Goal: Information Seeking & Learning: Check status

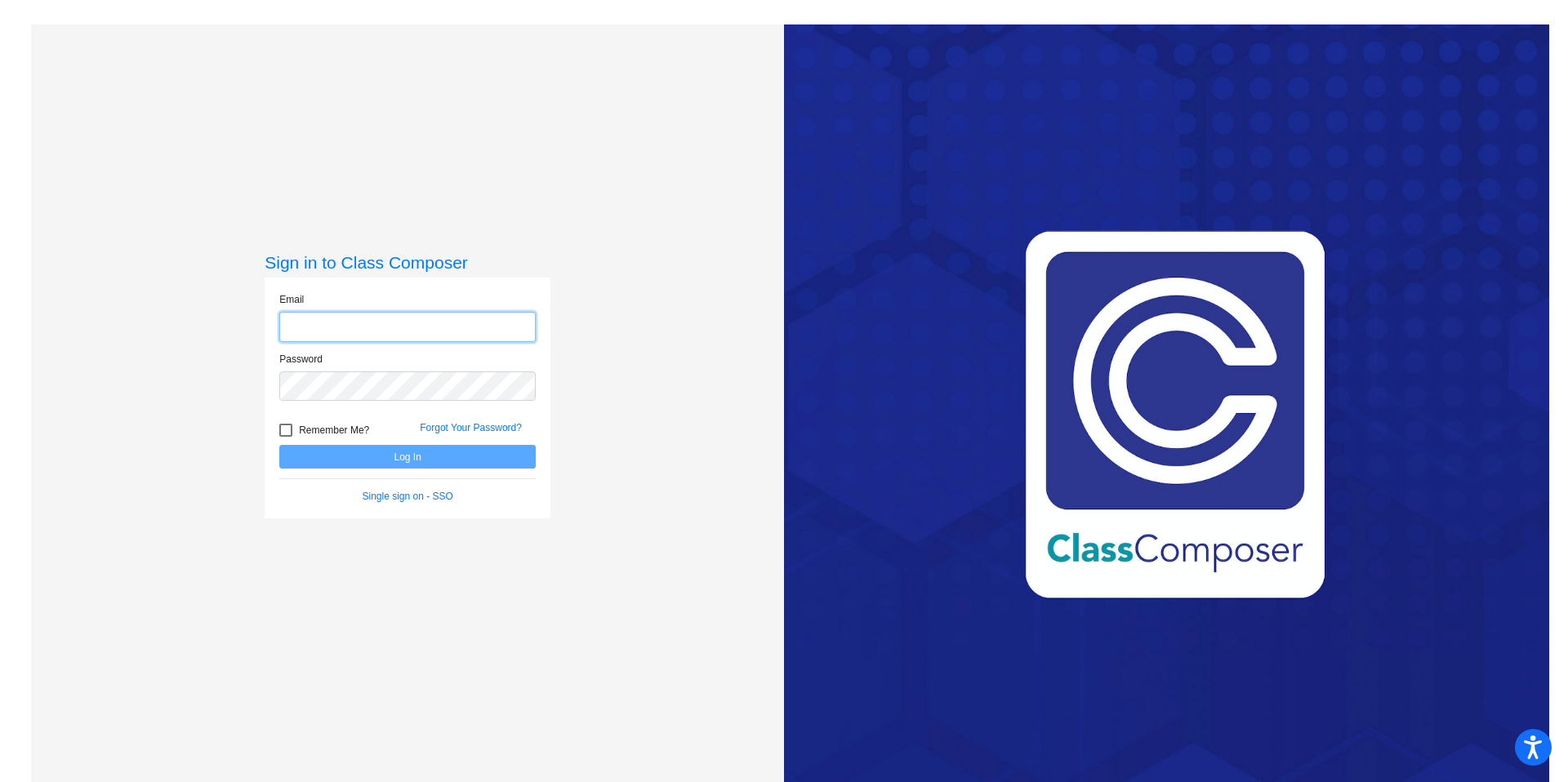
type input "[PERSON_NAME][EMAIL_ADDRESS][PERSON_NAME][DOMAIN_NAME]"
click at [281, 429] on div at bounding box center [286, 430] width 13 height 13
click at [285, 437] on input "Remember Me?" at bounding box center [285, 437] width 1 height 1
checkbox input "true"
click at [417, 456] on button "Log In" at bounding box center [408, 457] width 257 height 24
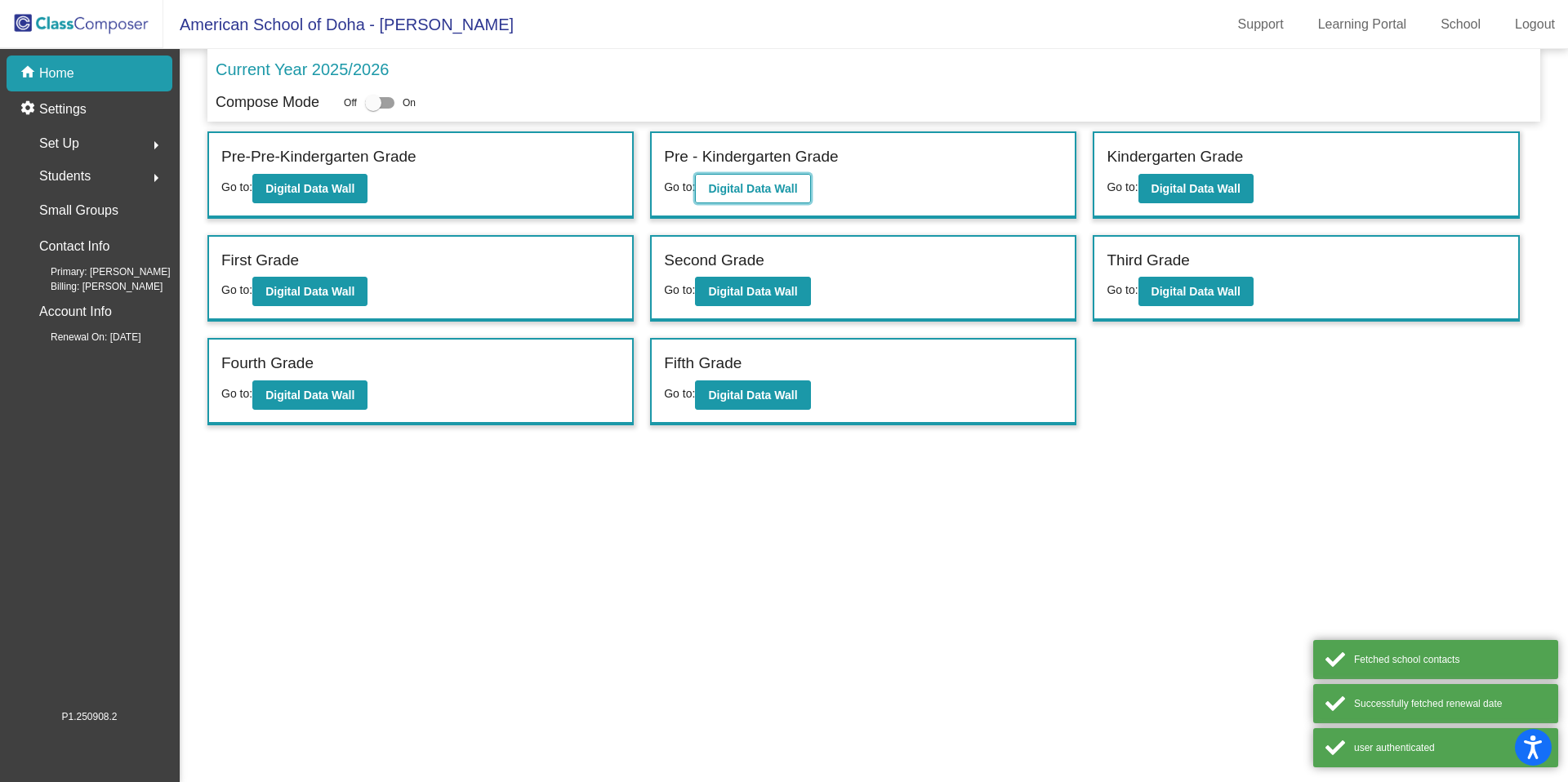
click at [736, 192] on b "Digital Data Wall" at bounding box center [753, 188] width 89 height 13
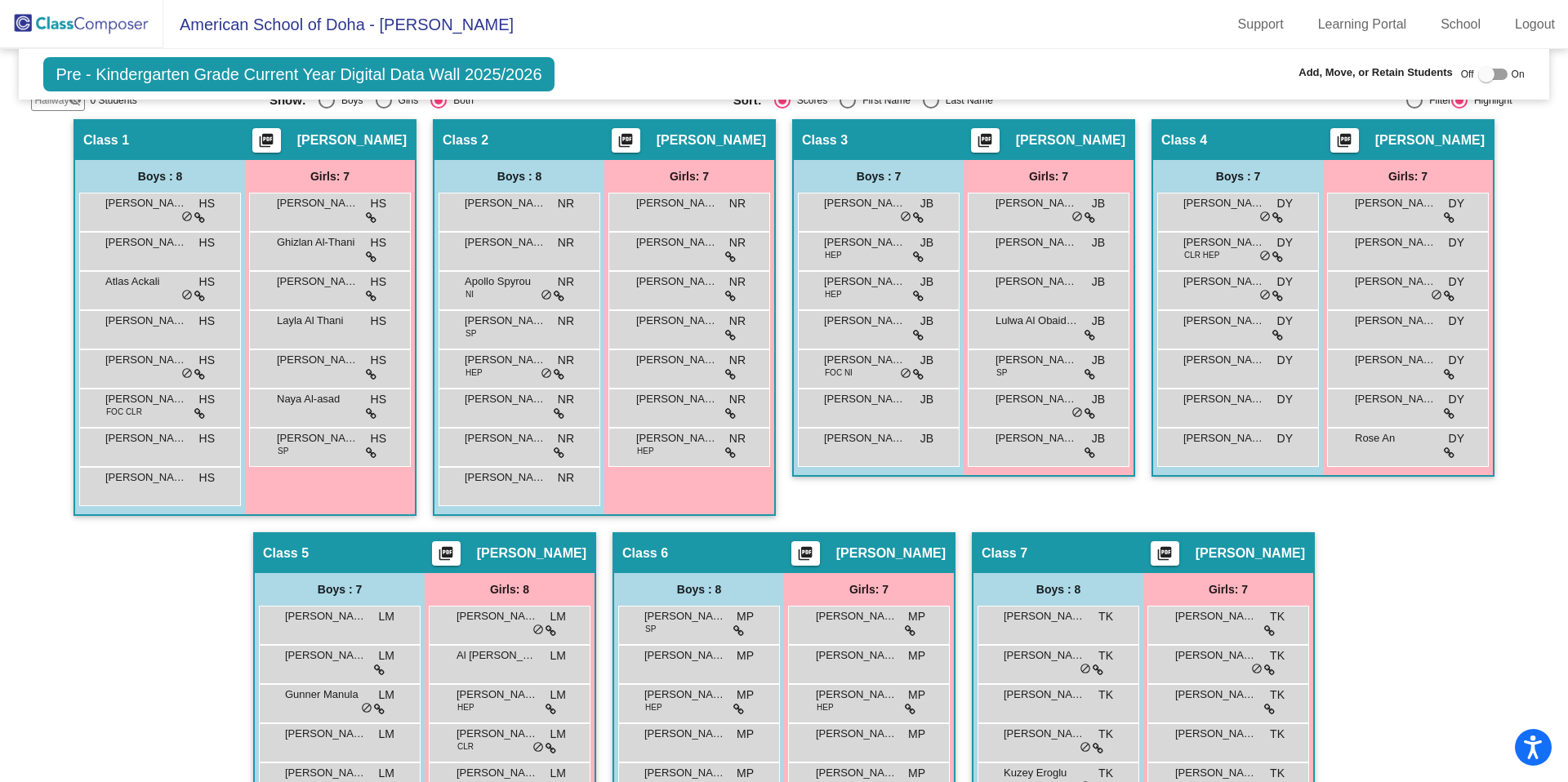
scroll to position [354, 0]
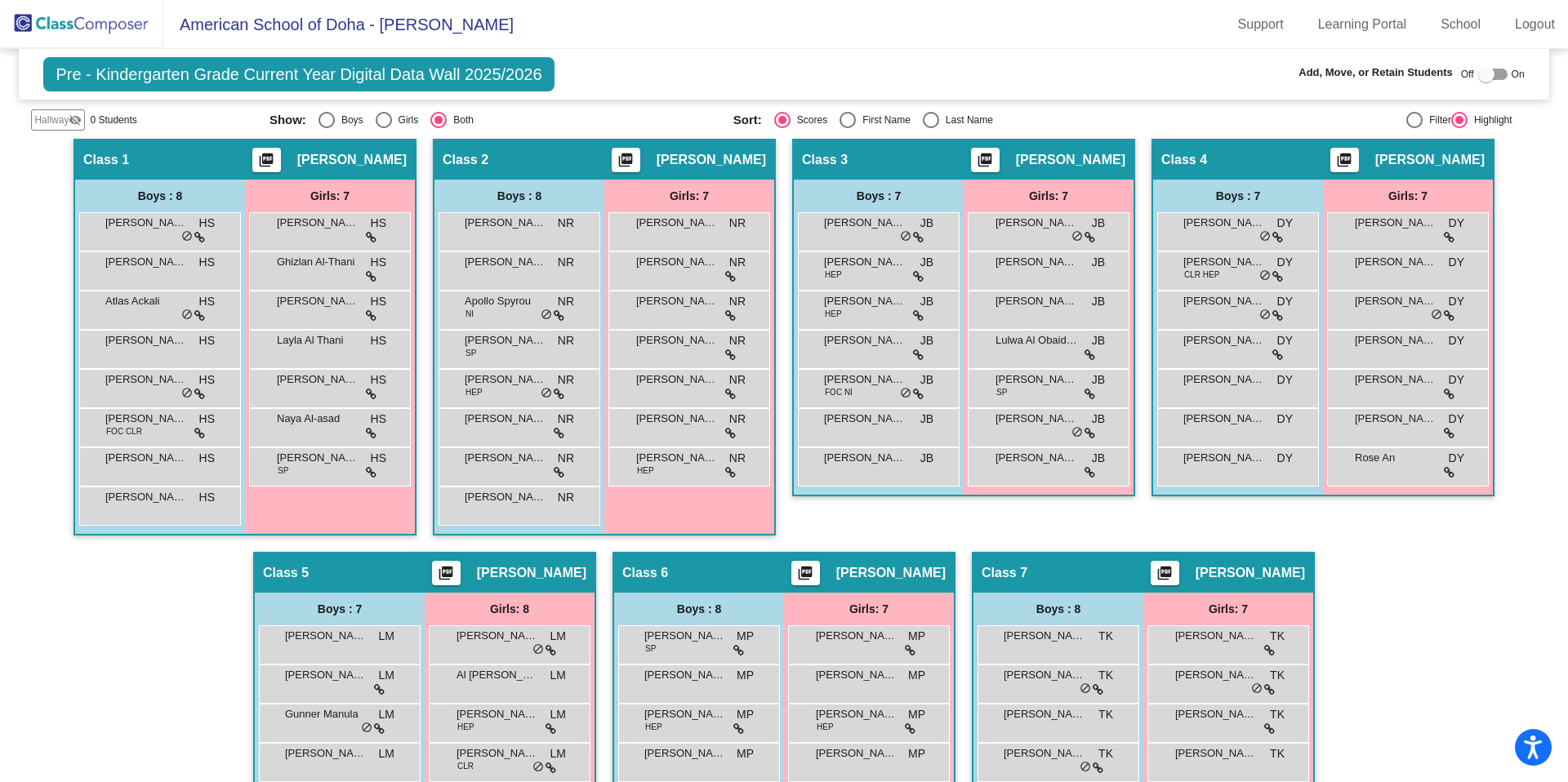
click at [123, 24] on img at bounding box center [82, 24] width 163 height 48
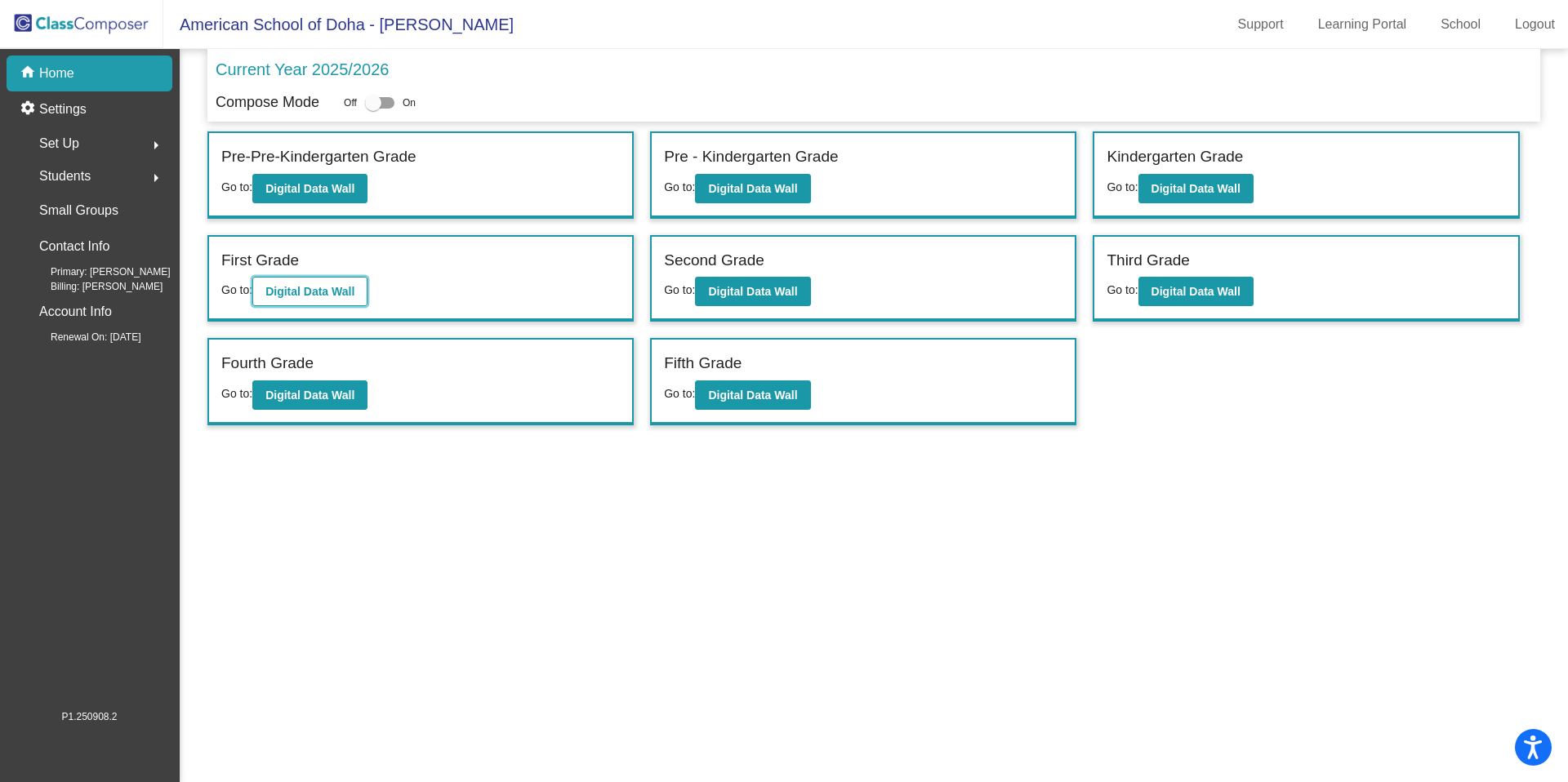
click at [312, 295] on b "Digital Data Wall" at bounding box center [310, 291] width 89 height 13
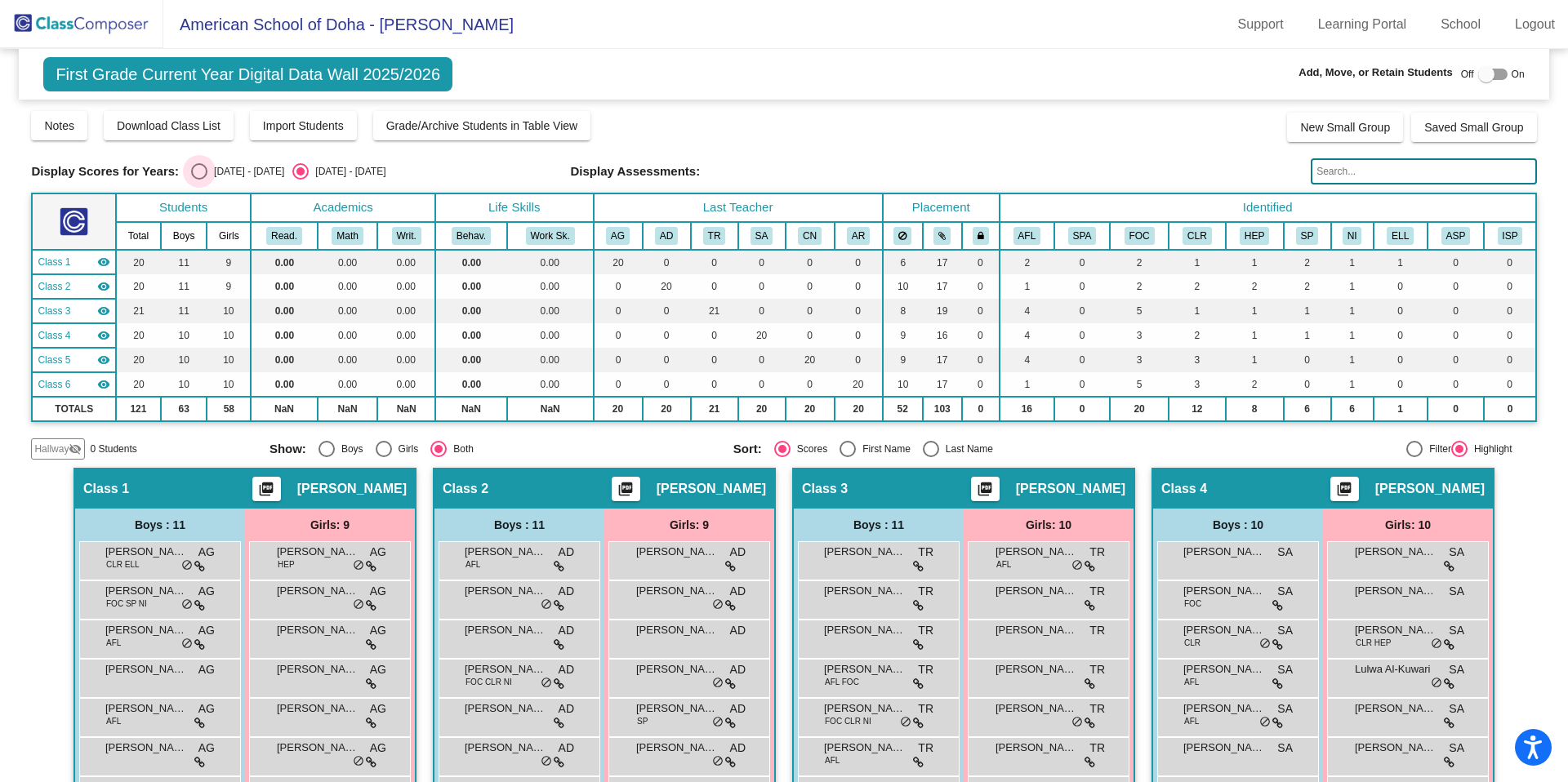
click at [203, 170] on div "Select an option" at bounding box center [199, 171] width 16 height 16
click at [199, 179] on input "[DATE] - [DATE]" at bounding box center [198, 179] width 1 height 1
radio input "true"
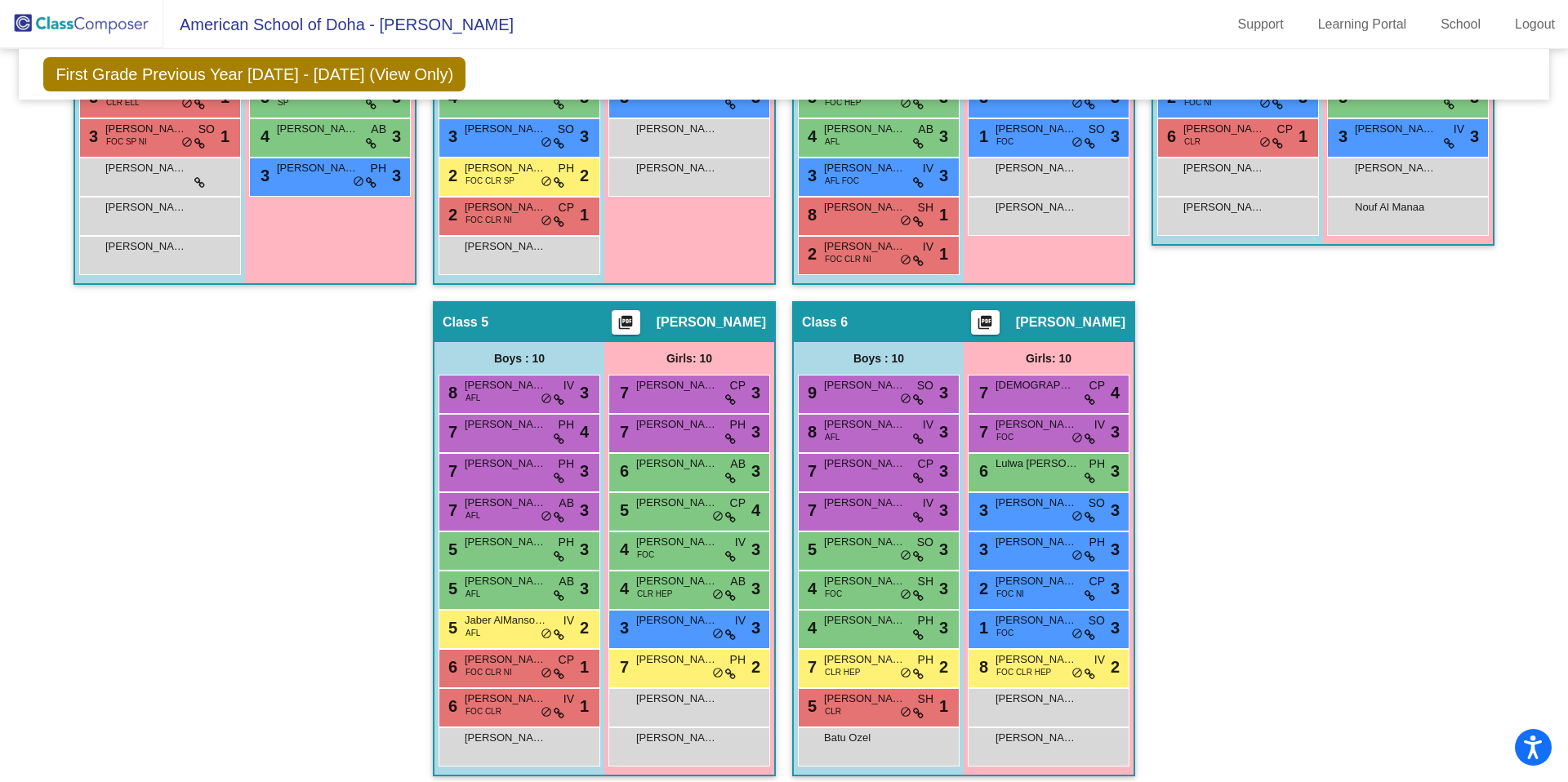
scroll to position [705, 0]
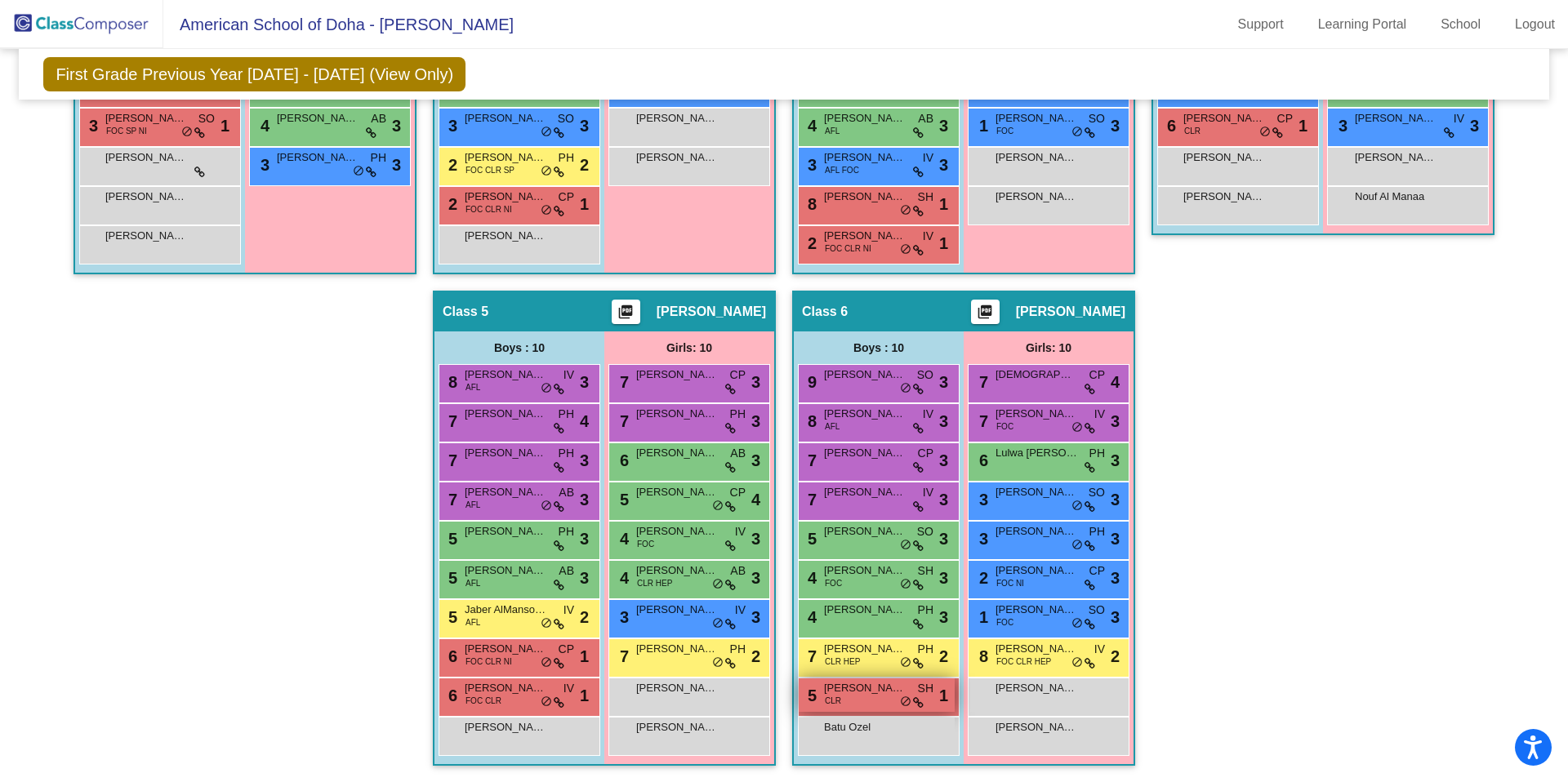
click at [859, 694] on span "[PERSON_NAME]" at bounding box center [865, 688] width 82 height 16
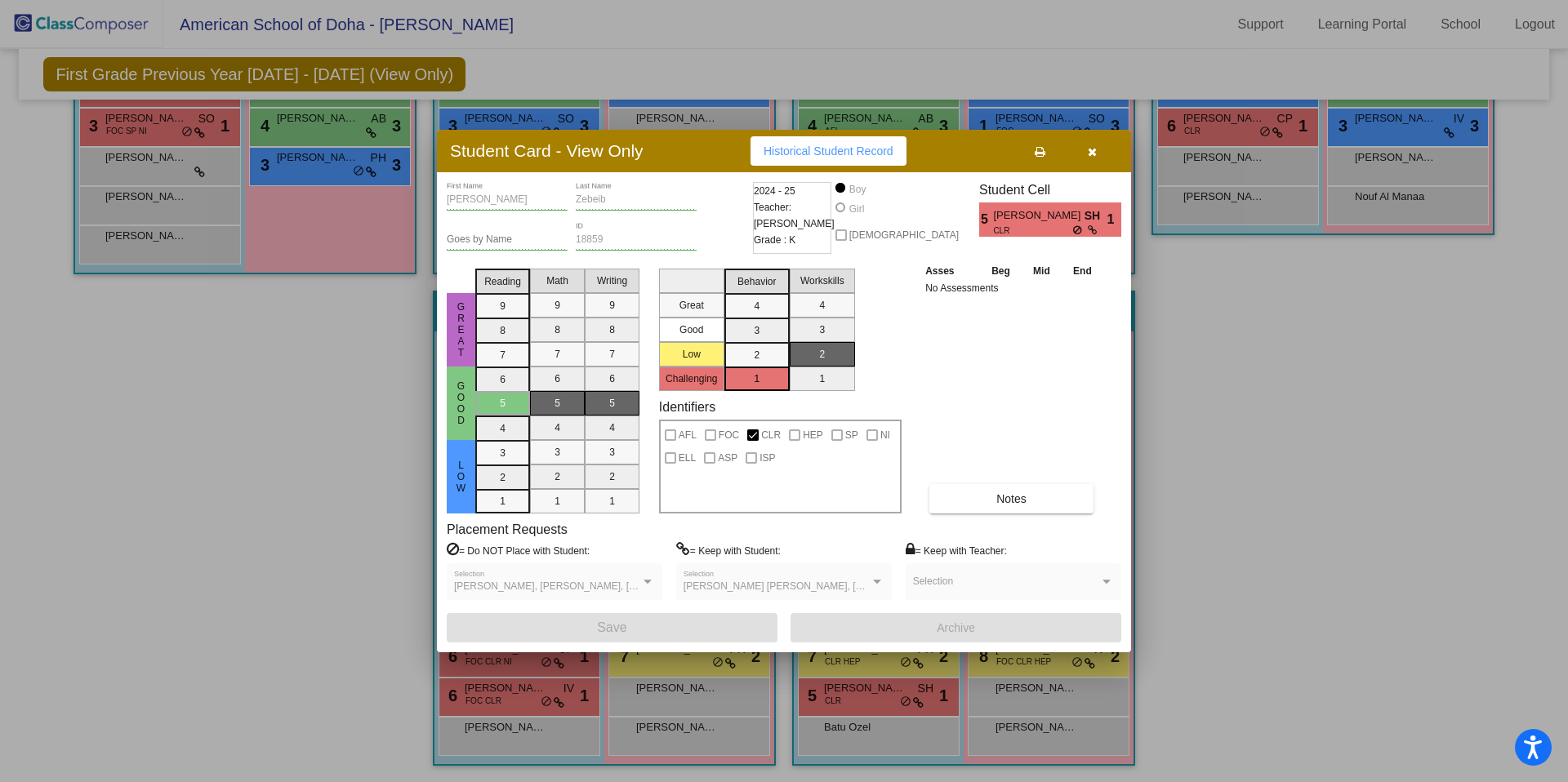
click at [1094, 153] on icon "button" at bounding box center [1093, 151] width 9 height 11
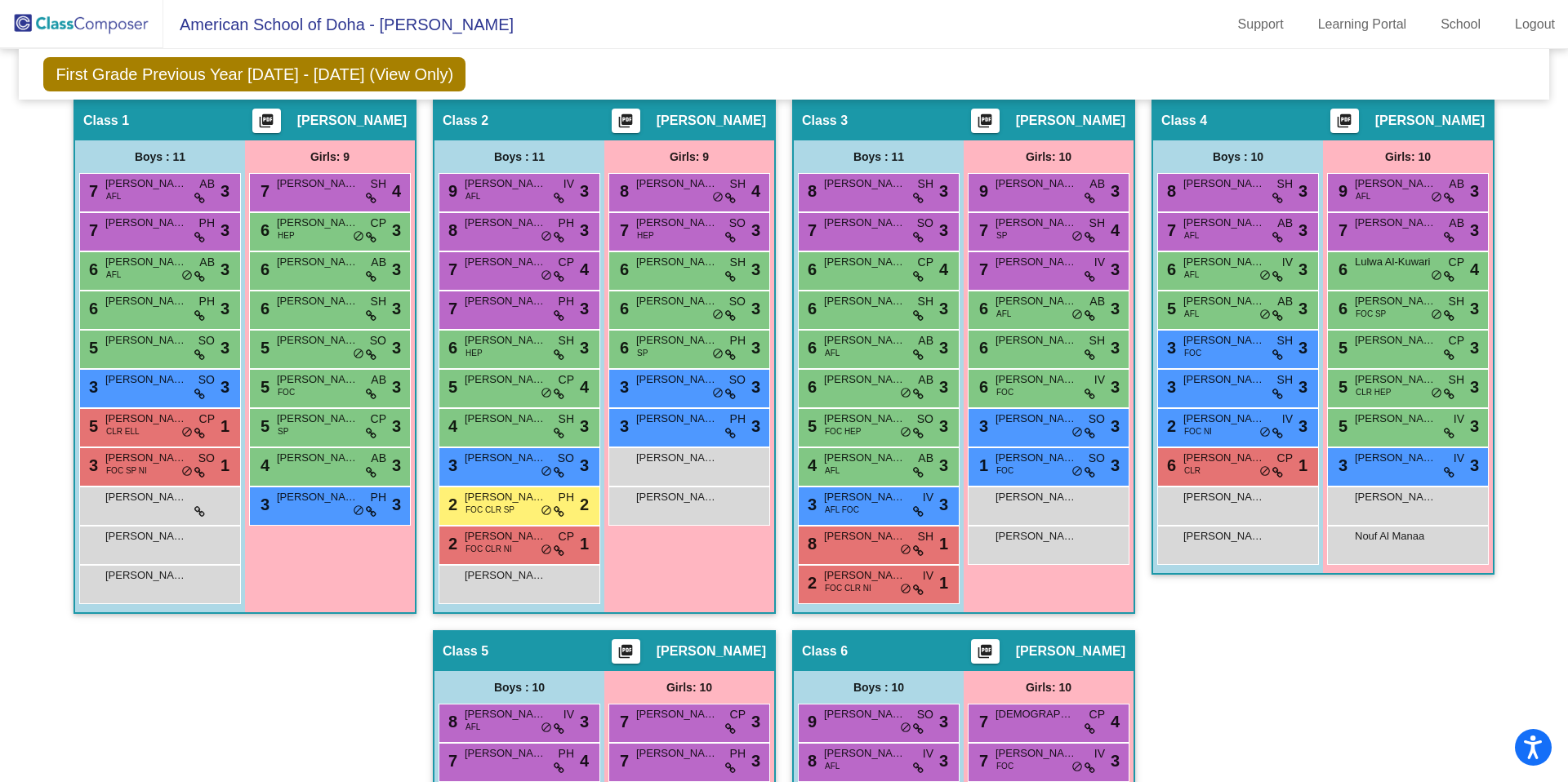
scroll to position [0, 0]
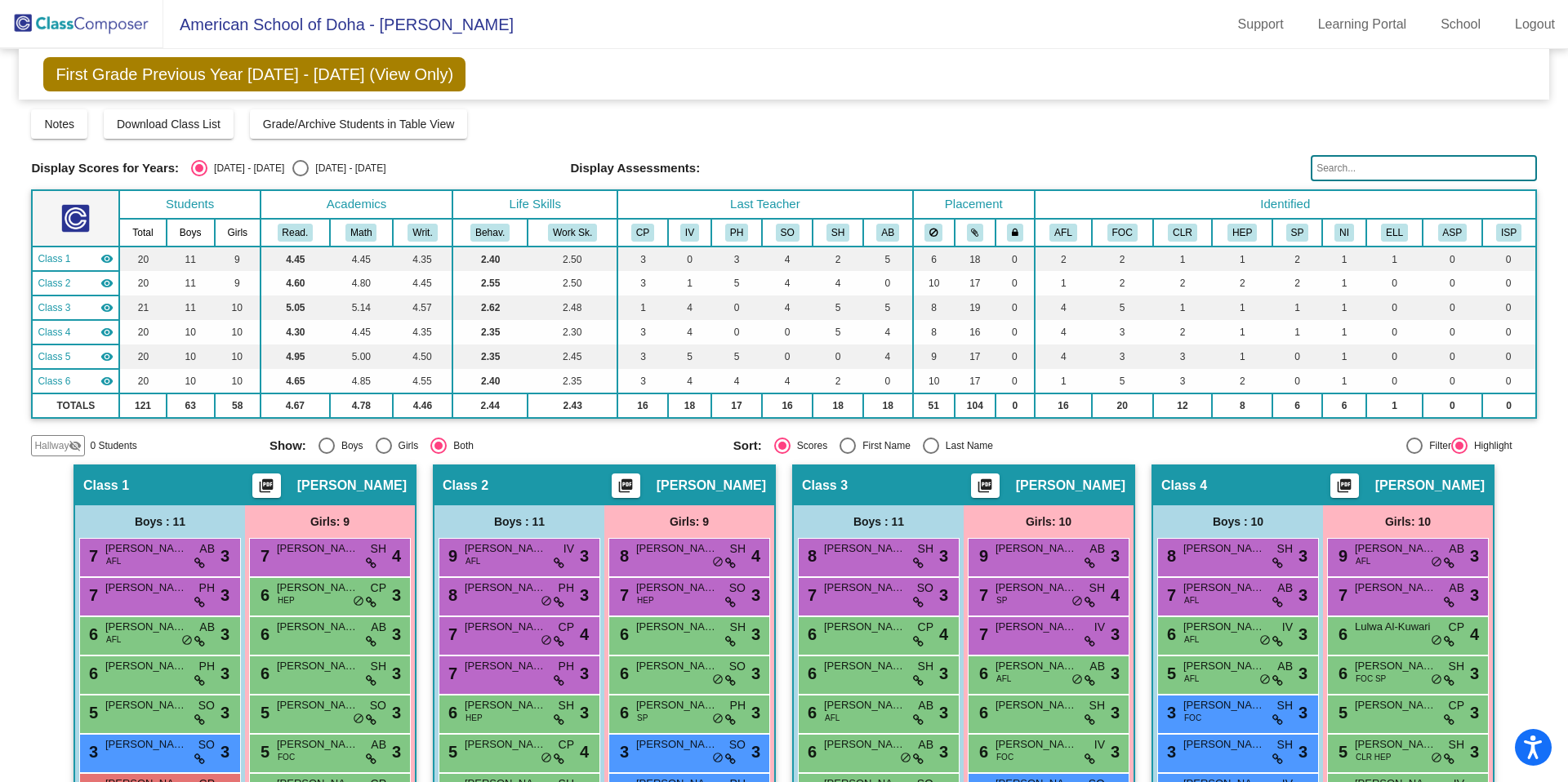
click at [111, 27] on img at bounding box center [82, 24] width 163 height 48
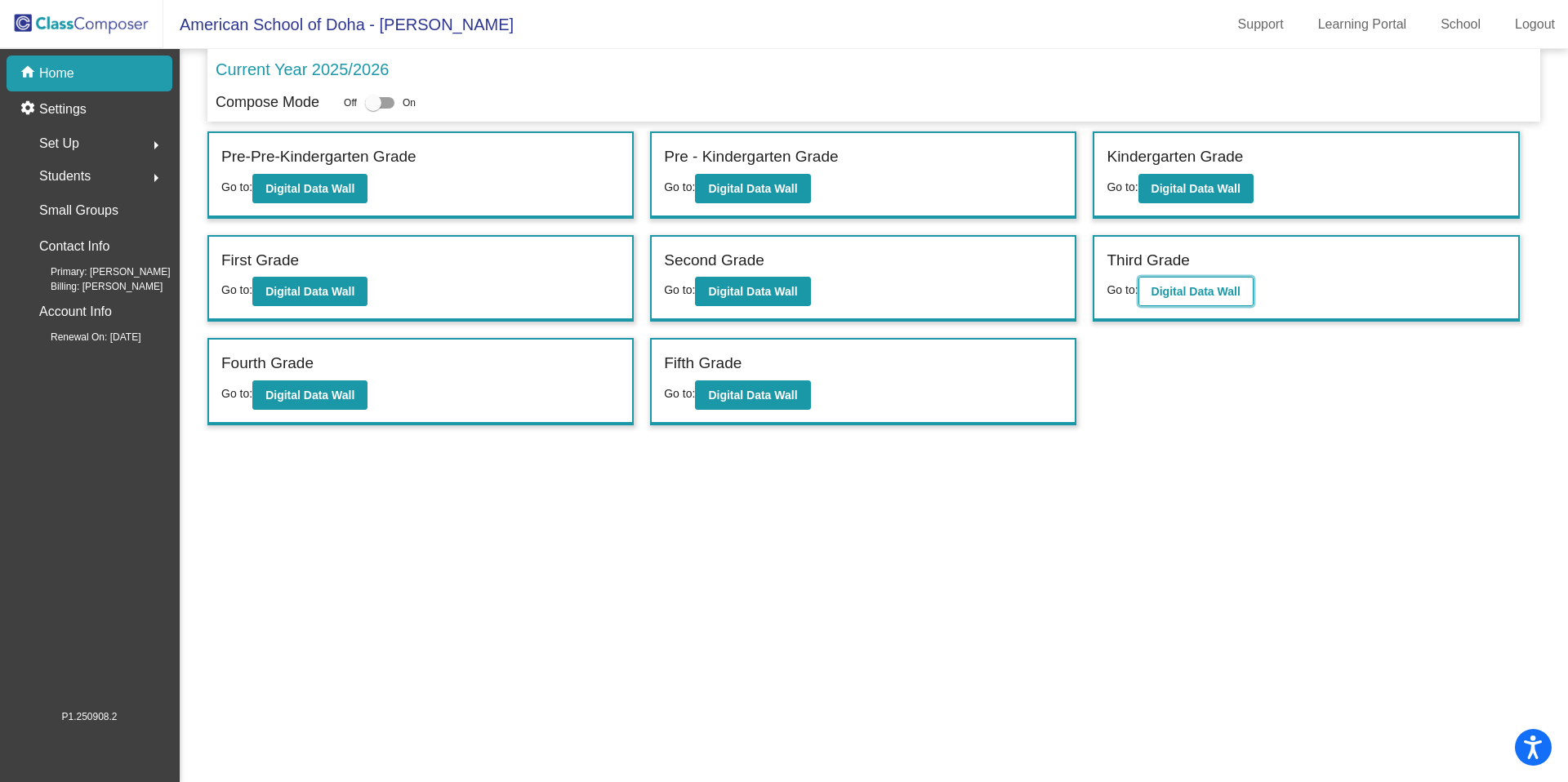
click at [1202, 291] on b "Digital Data Wall" at bounding box center [1196, 291] width 89 height 13
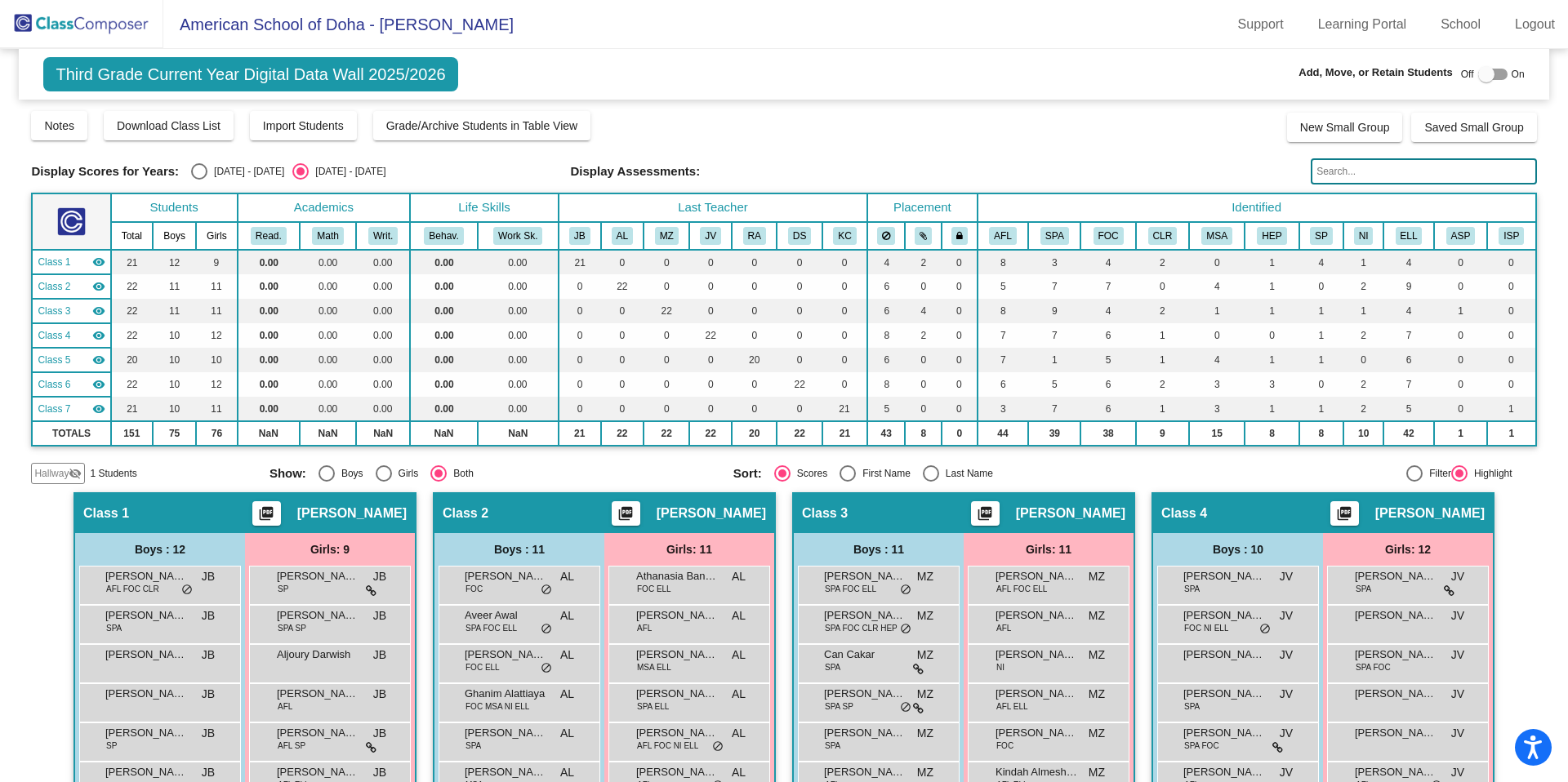
click at [203, 173] on div "Select an option" at bounding box center [199, 171] width 16 height 16
click at [199, 179] on input "[DATE] - [DATE]" at bounding box center [198, 179] width 1 height 1
radio input "true"
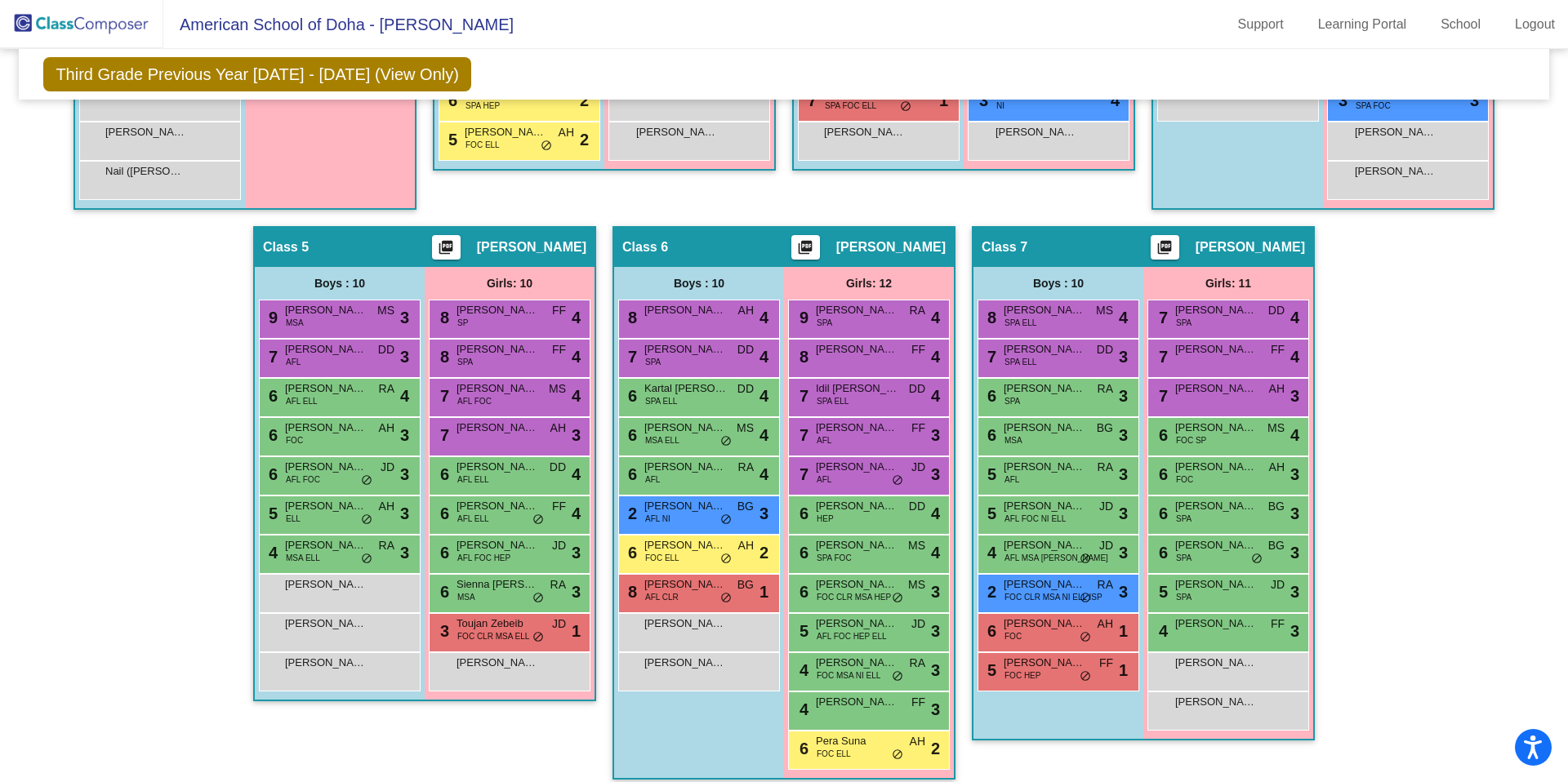
scroll to position [847, 0]
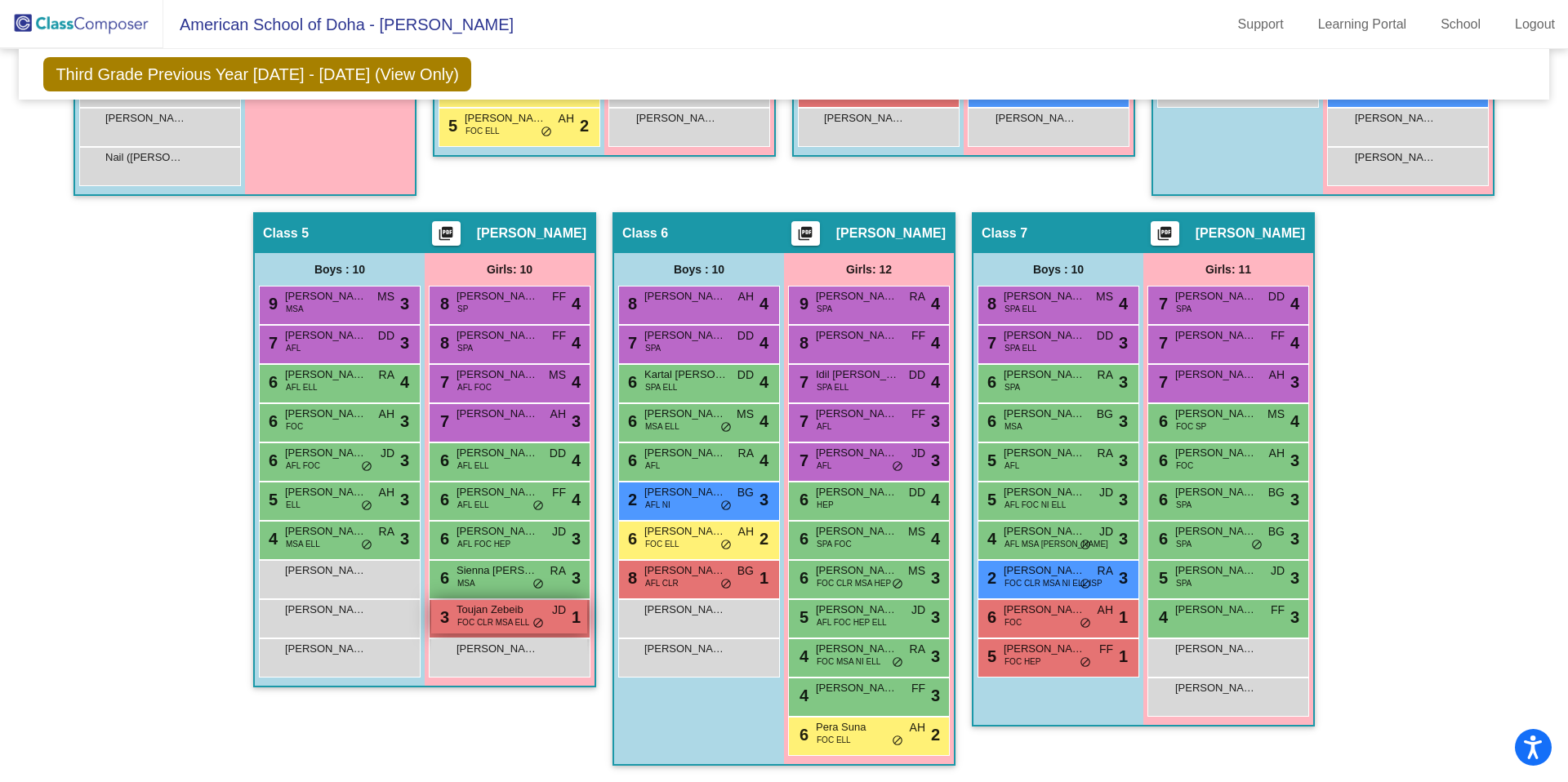
click at [488, 622] on span "FOC CLR MSA ELL" at bounding box center [493, 622] width 72 height 12
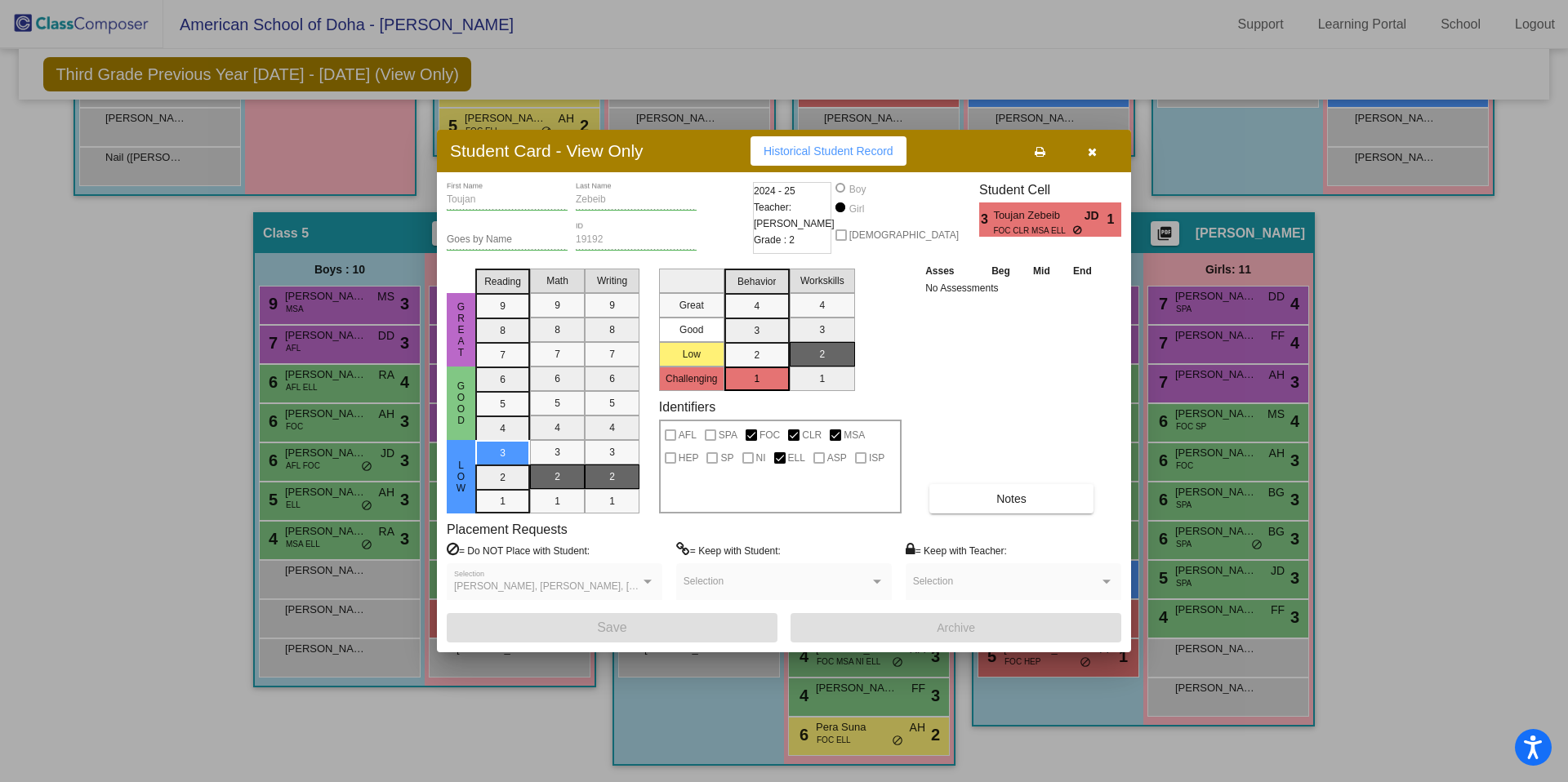
click at [828, 144] on span "Historical Student Record" at bounding box center [828, 150] width 130 height 13
click at [1093, 153] on icon "button" at bounding box center [1093, 151] width 9 height 11
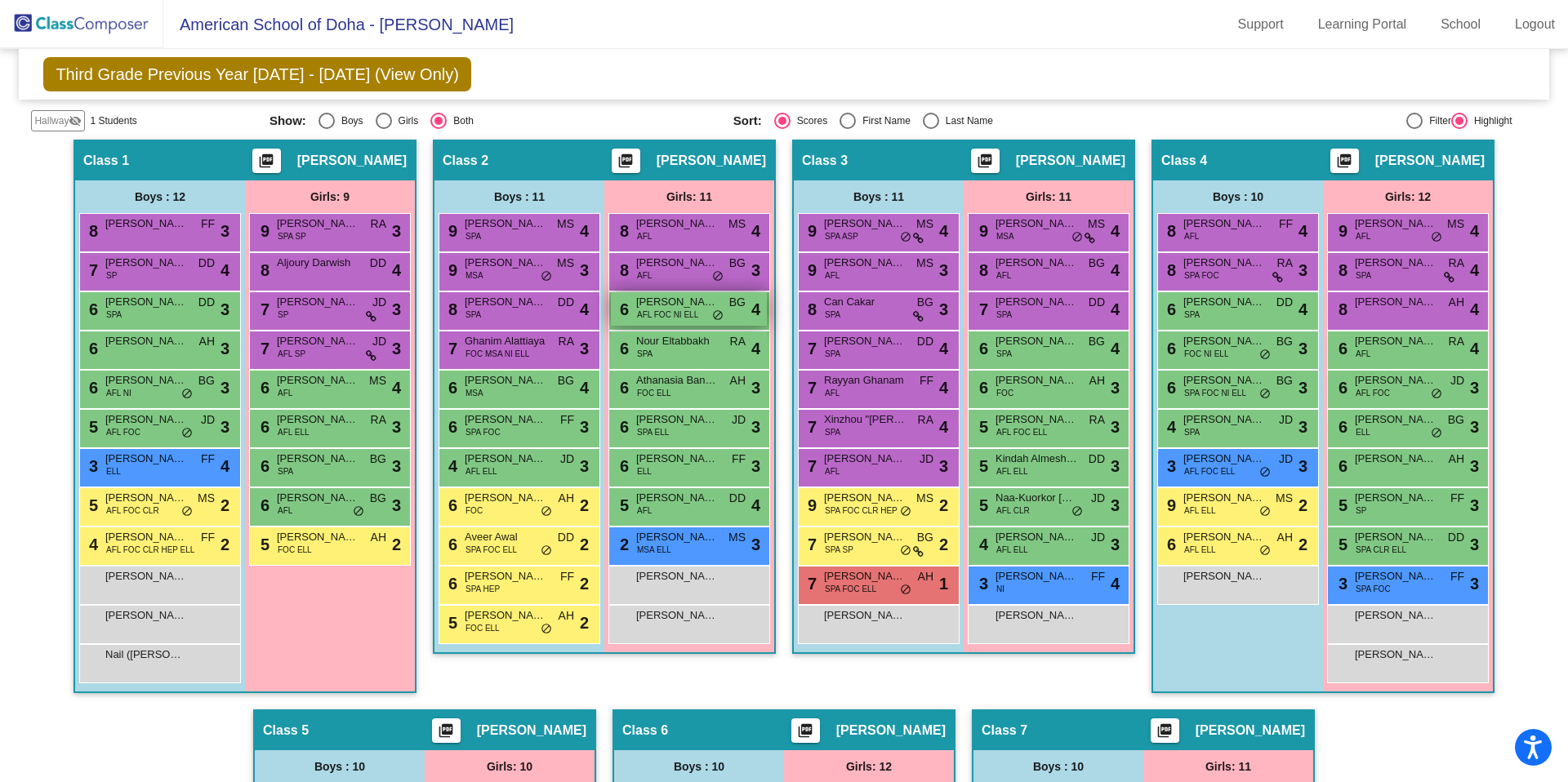
scroll to position [351, 0]
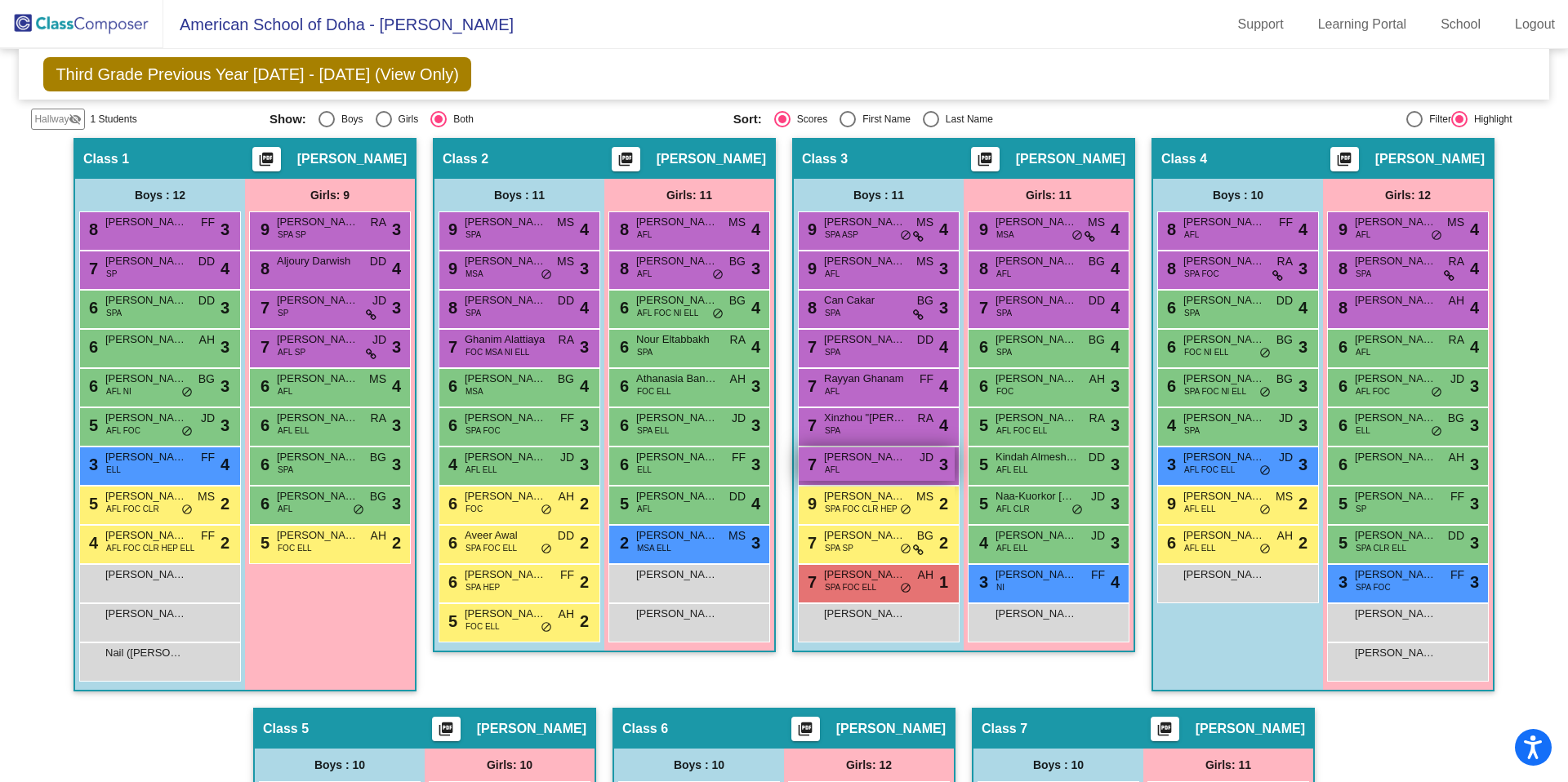
click at [863, 466] on div "7 [PERSON_NAME] AFL JD lock do_not_disturb_alt 3" at bounding box center [876, 463] width 156 height 33
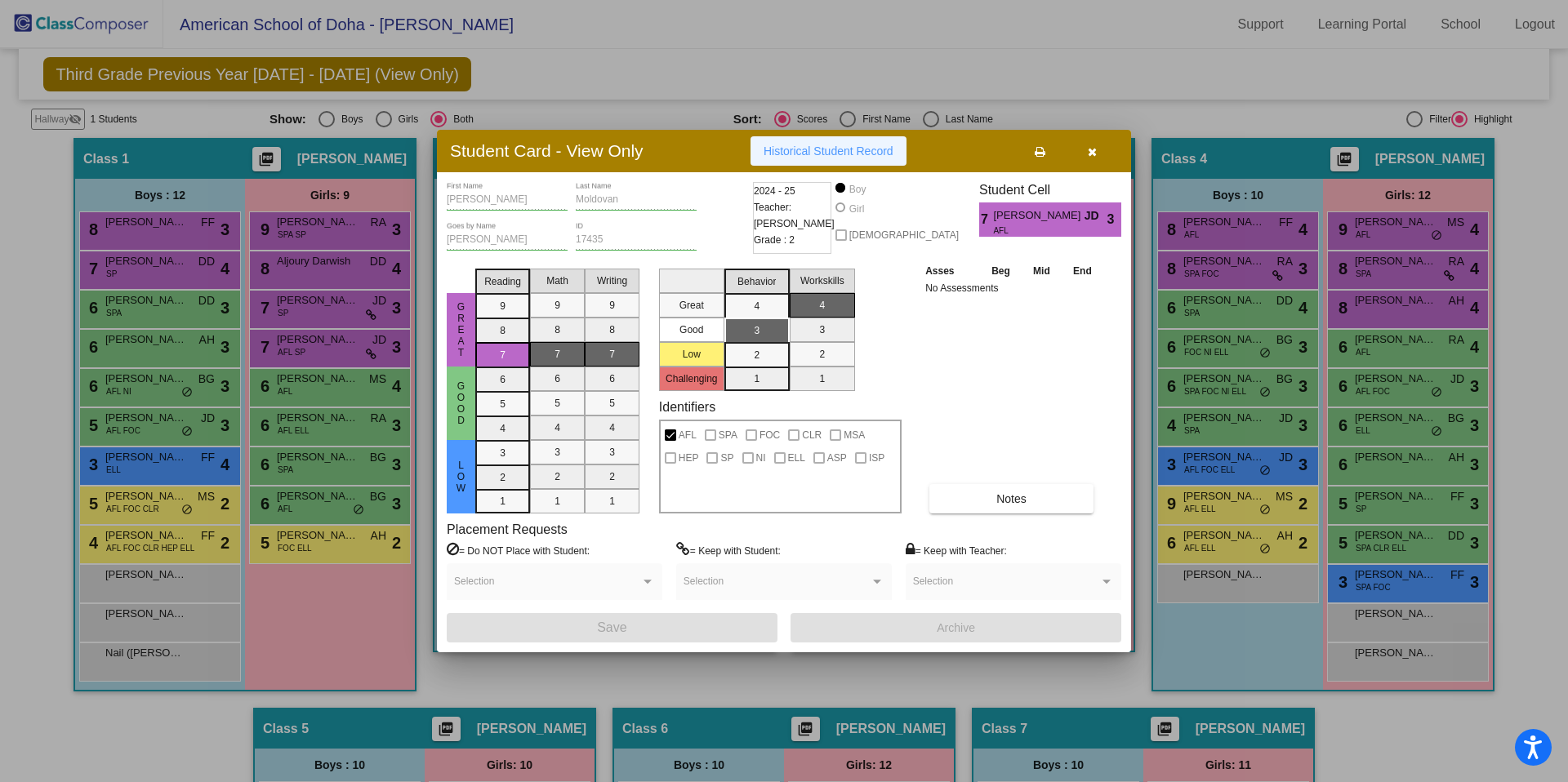
click at [807, 161] on button "Historical Student Record" at bounding box center [828, 150] width 156 height 30
click at [1093, 149] on icon "button" at bounding box center [1093, 151] width 9 height 11
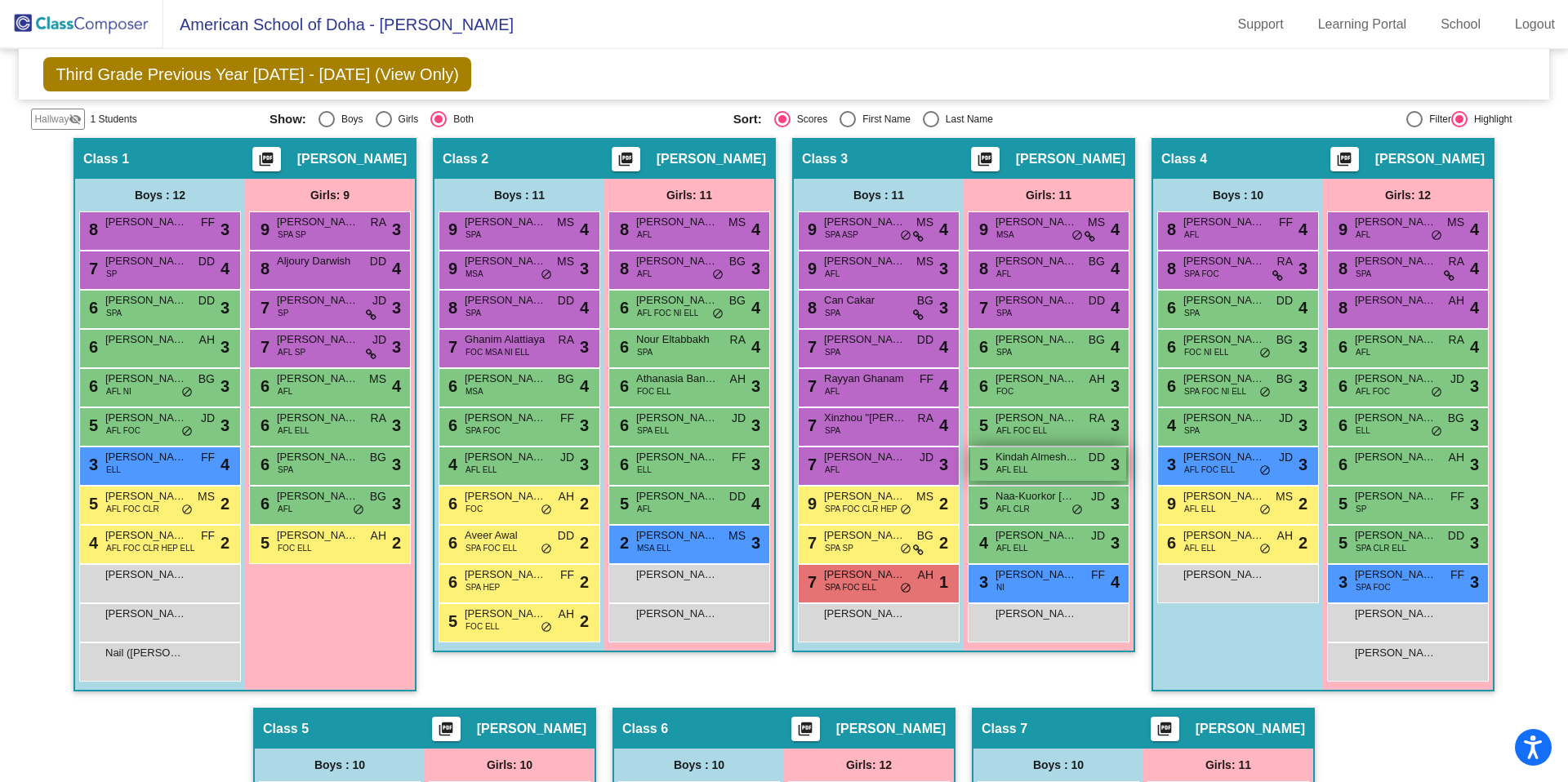
click at [1026, 468] on div "5 Kindah Almeshagbeh AFL ELL DD lock do_not_disturb_alt 3" at bounding box center [1048, 463] width 156 height 33
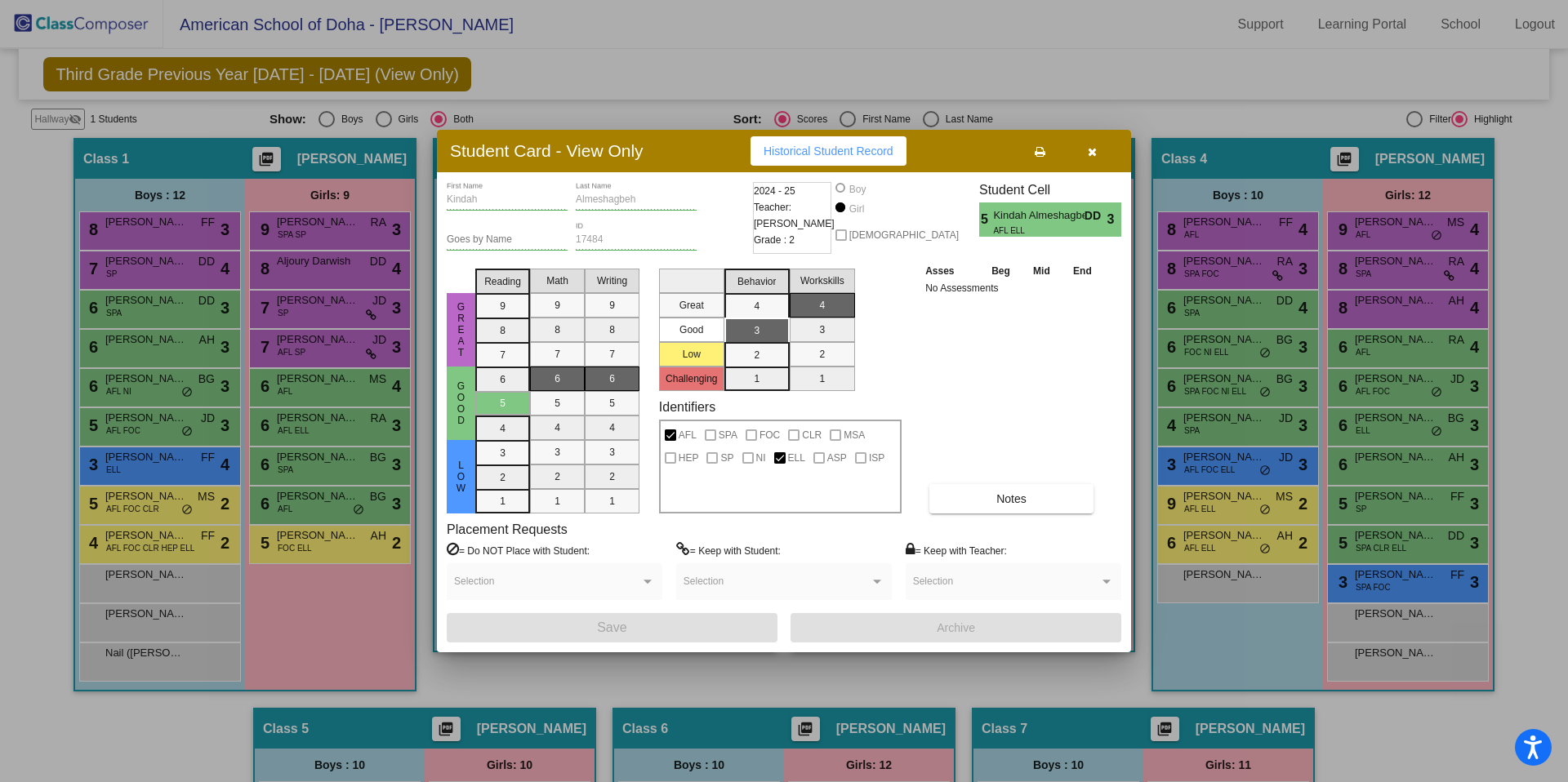
click at [793, 159] on button "Historical Student Record" at bounding box center [828, 150] width 156 height 30
click at [1086, 157] on button "button" at bounding box center [1092, 150] width 52 height 30
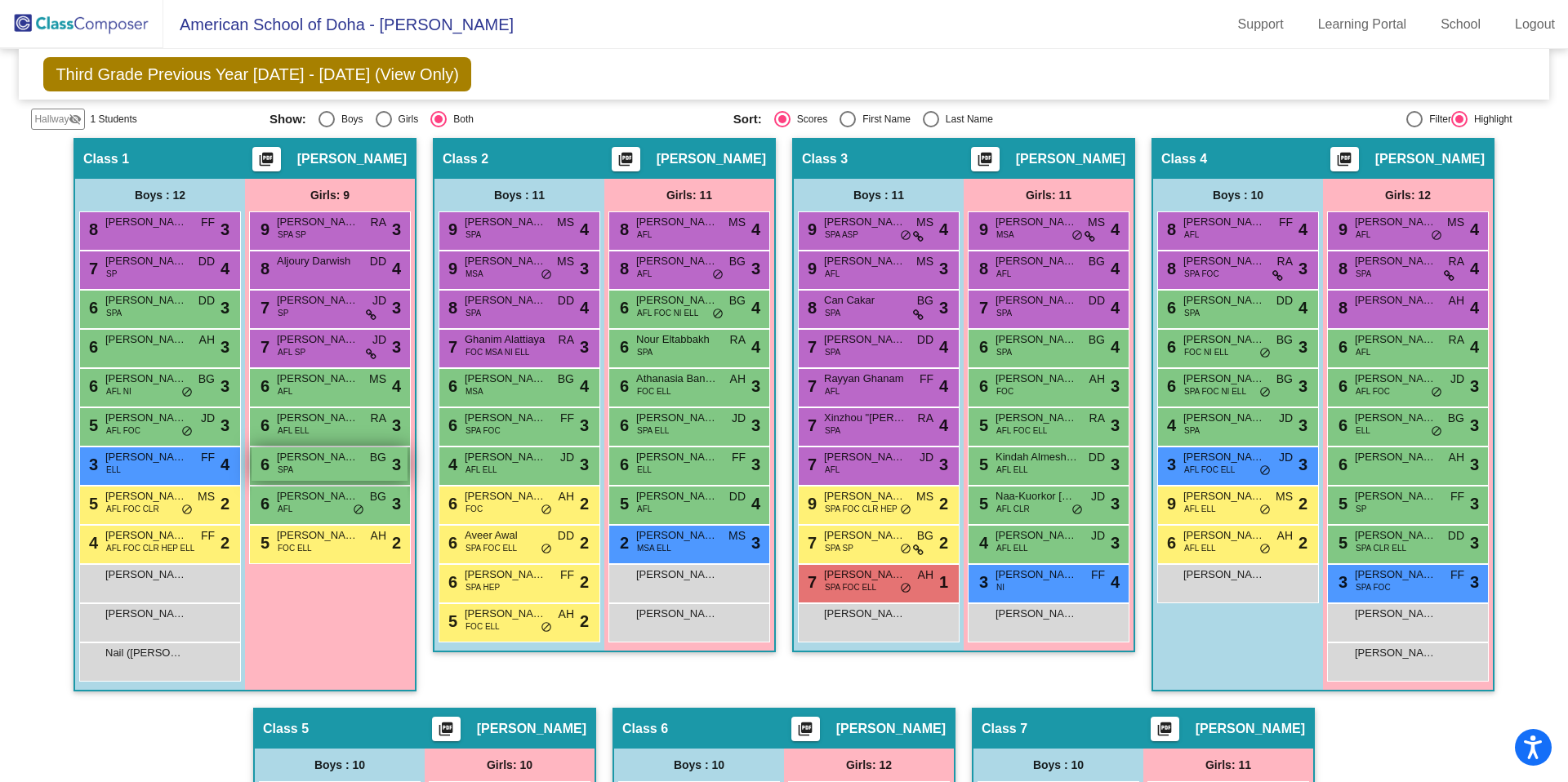
click at [304, 471] on div "6 [PERSON_NAME] SPA BG lock do_not_disturb_alt 3" at bounding box center [329, 463] width 156 height 33
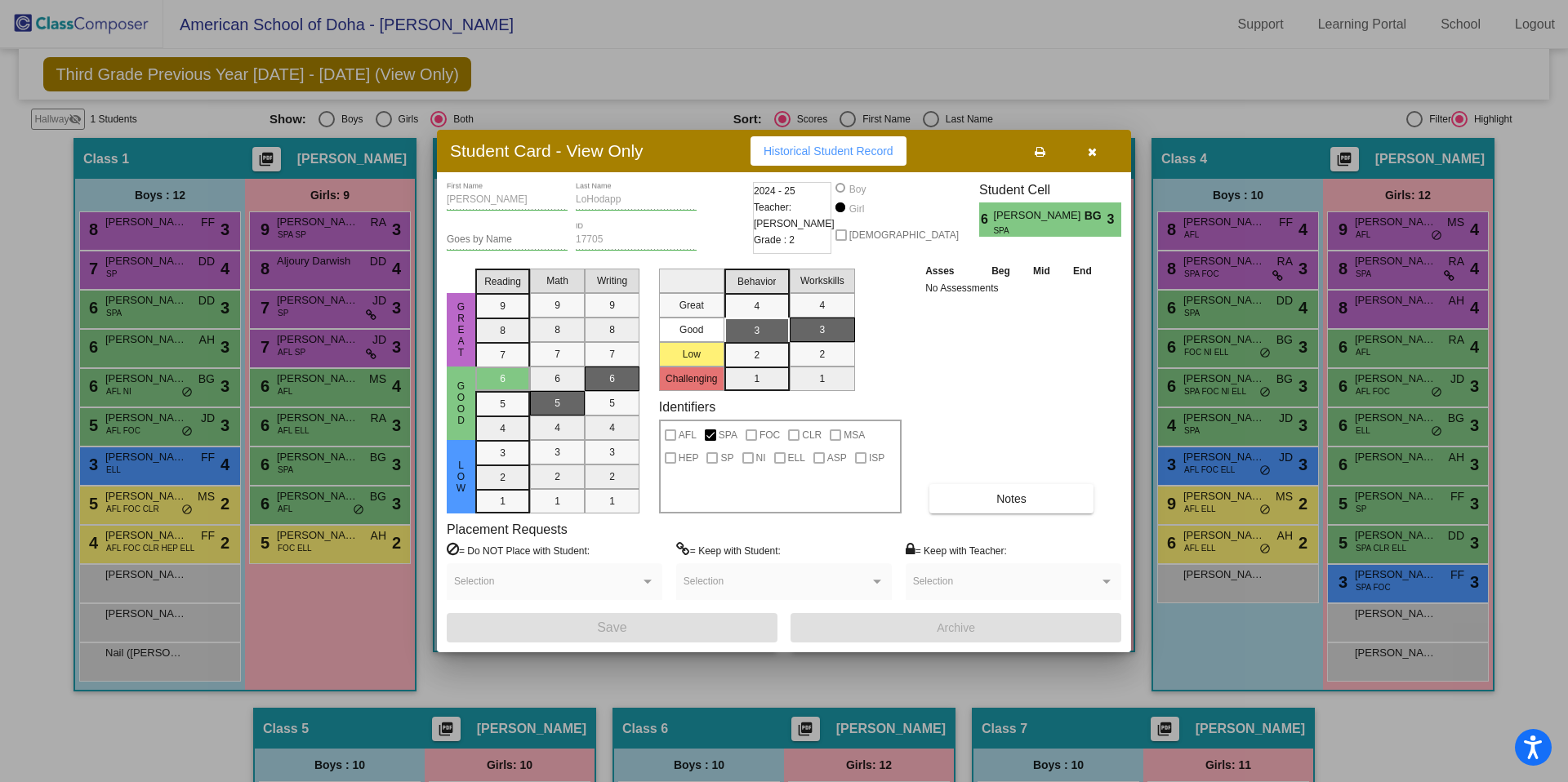
click at [792, 156] on span "Historical Student Record" at bounding box center [828, 150] width 130 height 13
click at [1088, 156] on icon "button" at bounding box center [1093, 151] width 9 height 11
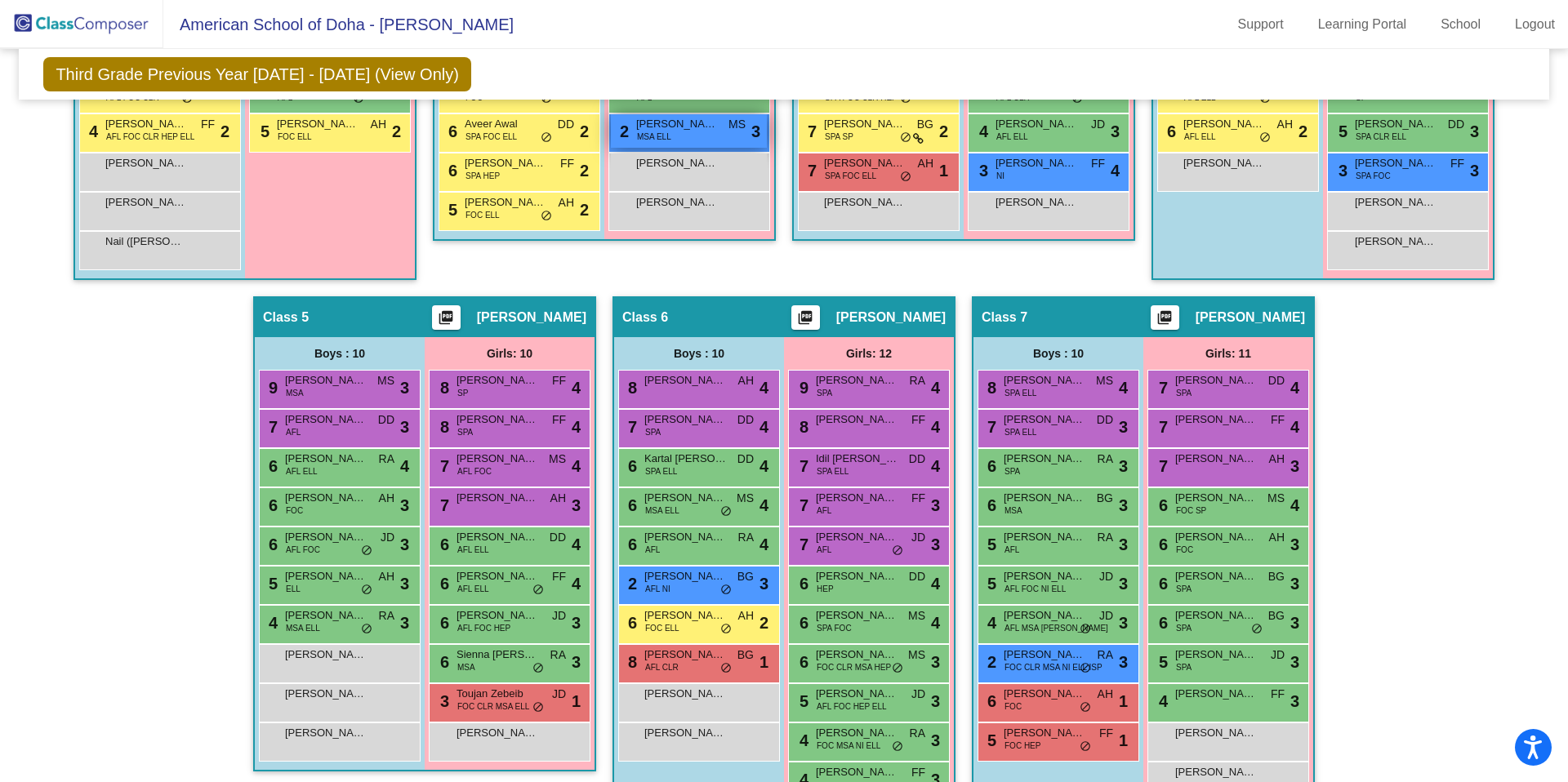
scroll to position [765, 0]
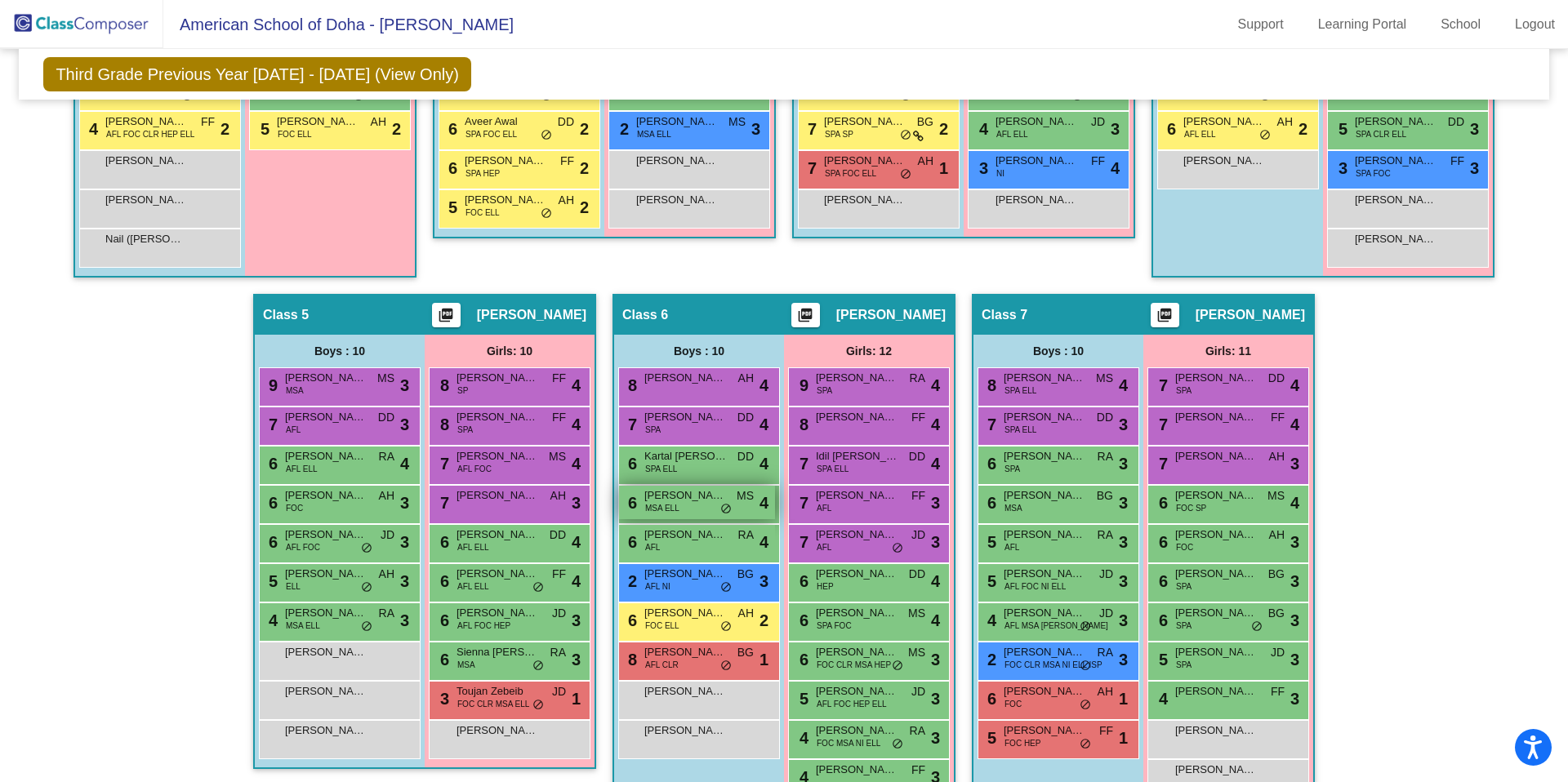
click at [677, 506] on div "6 [PERSON_NAME] MSA ELL MS lock do_not_disturb_alt 4" at bounding box center [696, 502] width 156 height 33
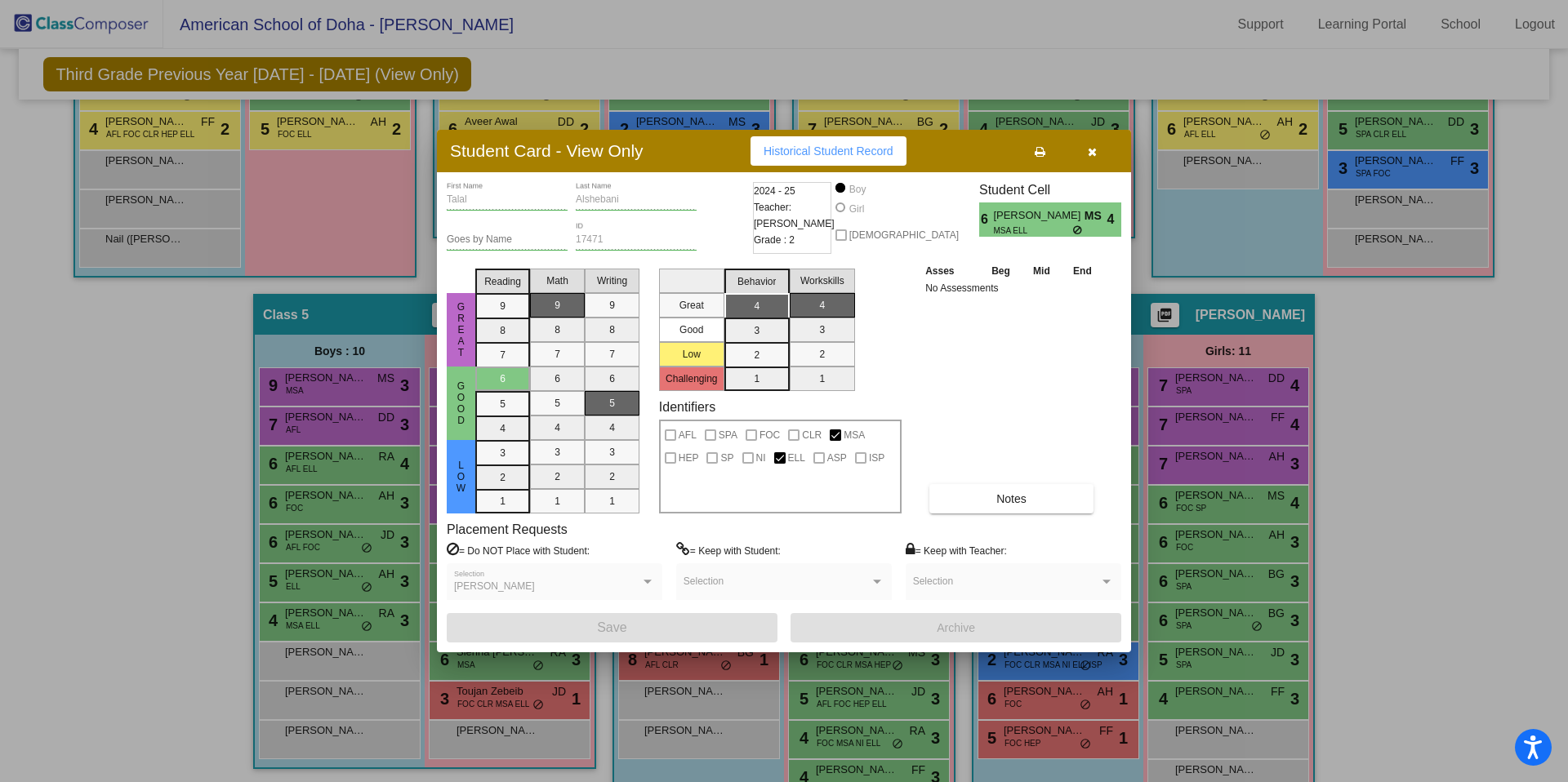
click at [793, 156] on span "Historical Student Record" at bounding box center [828, 150] width 130 height 13
click at [1098, 152] on button "button" at bounding box center [1092, 150] width 52 height 30
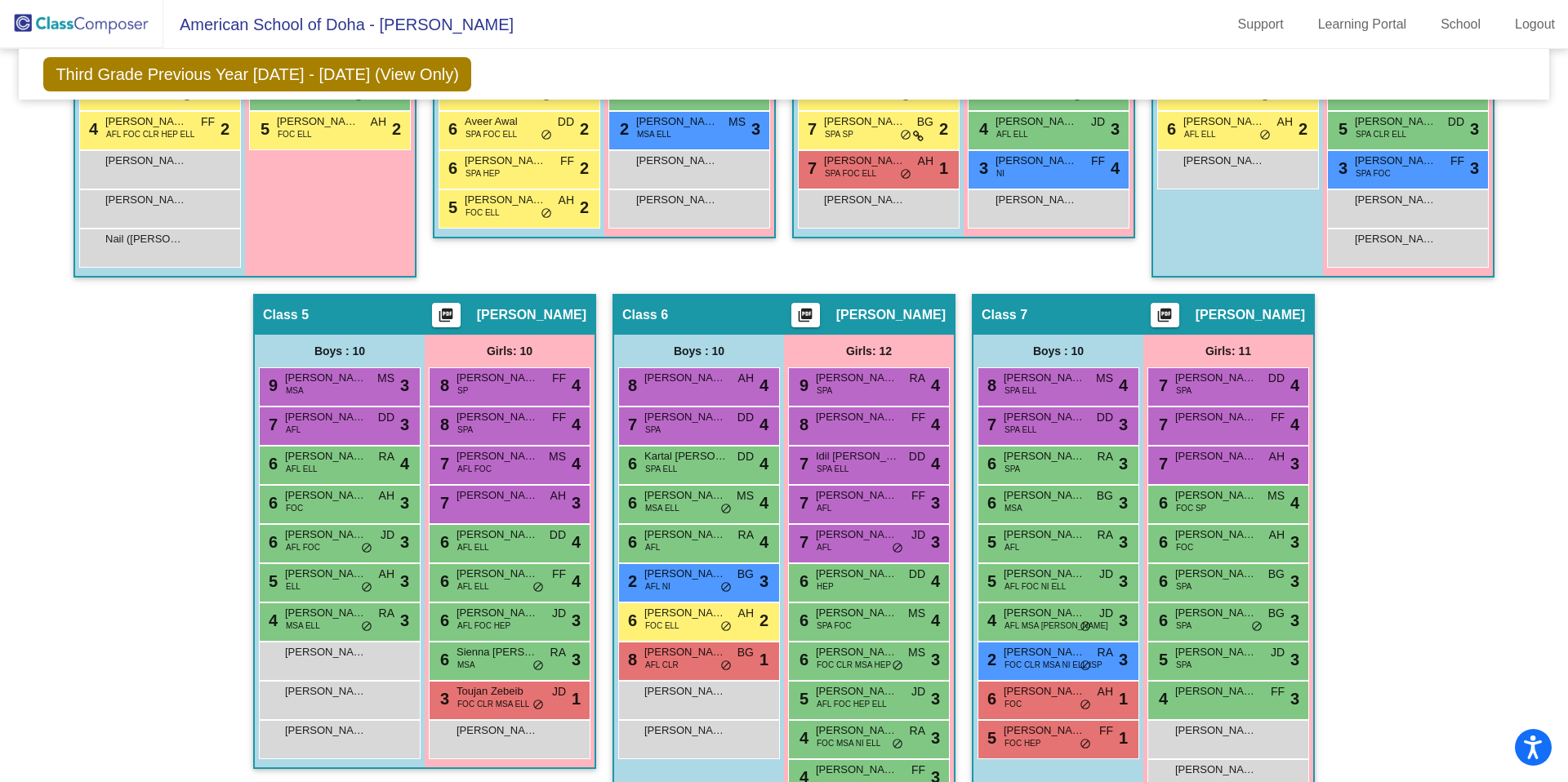
click at [115, 29] on img at bounding box center [82, 24] width 163 height 48
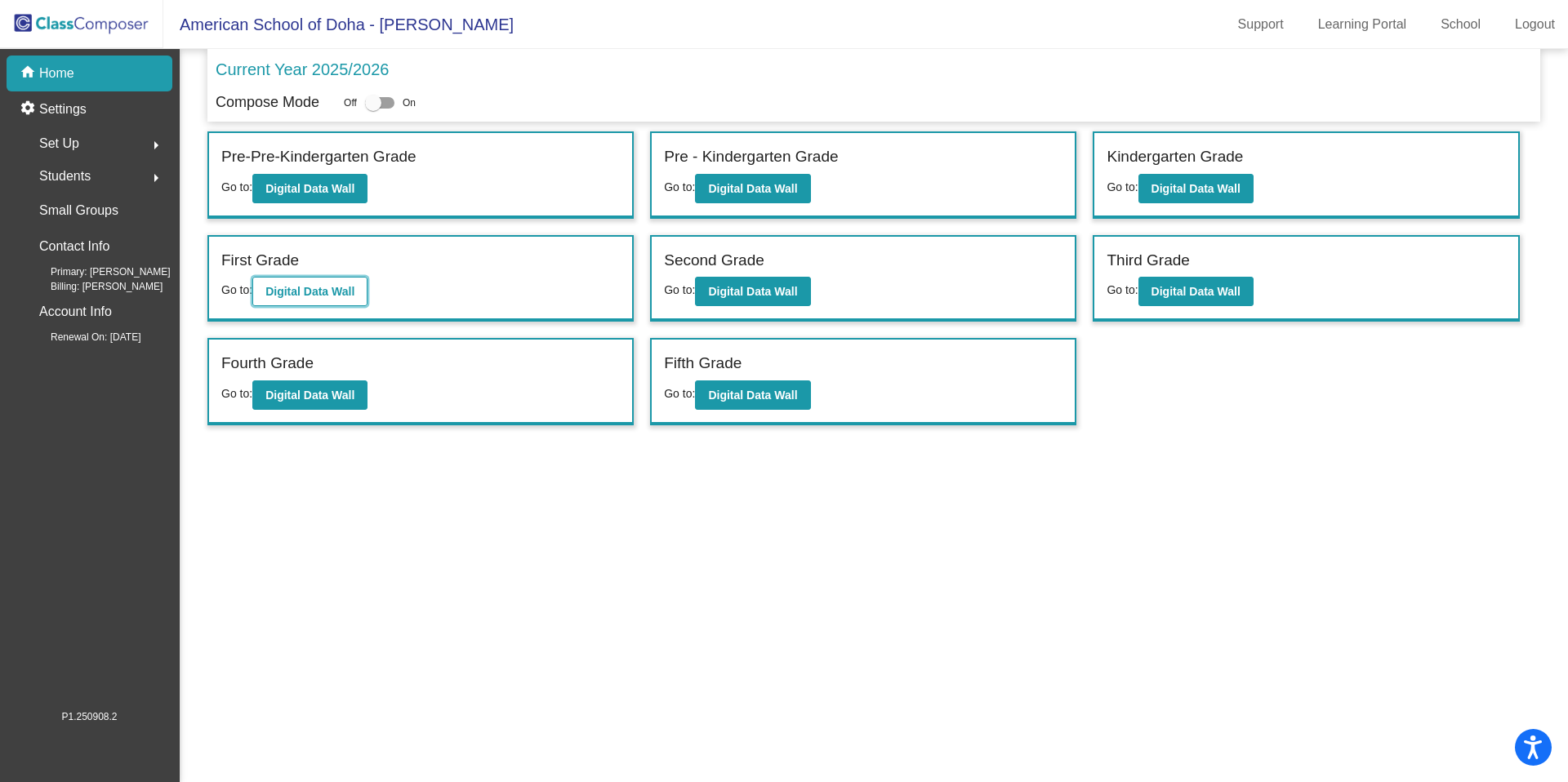
click at [337, 290] on b "Digital Data Wall" at bounding box center [310, 291] width 89 height 13
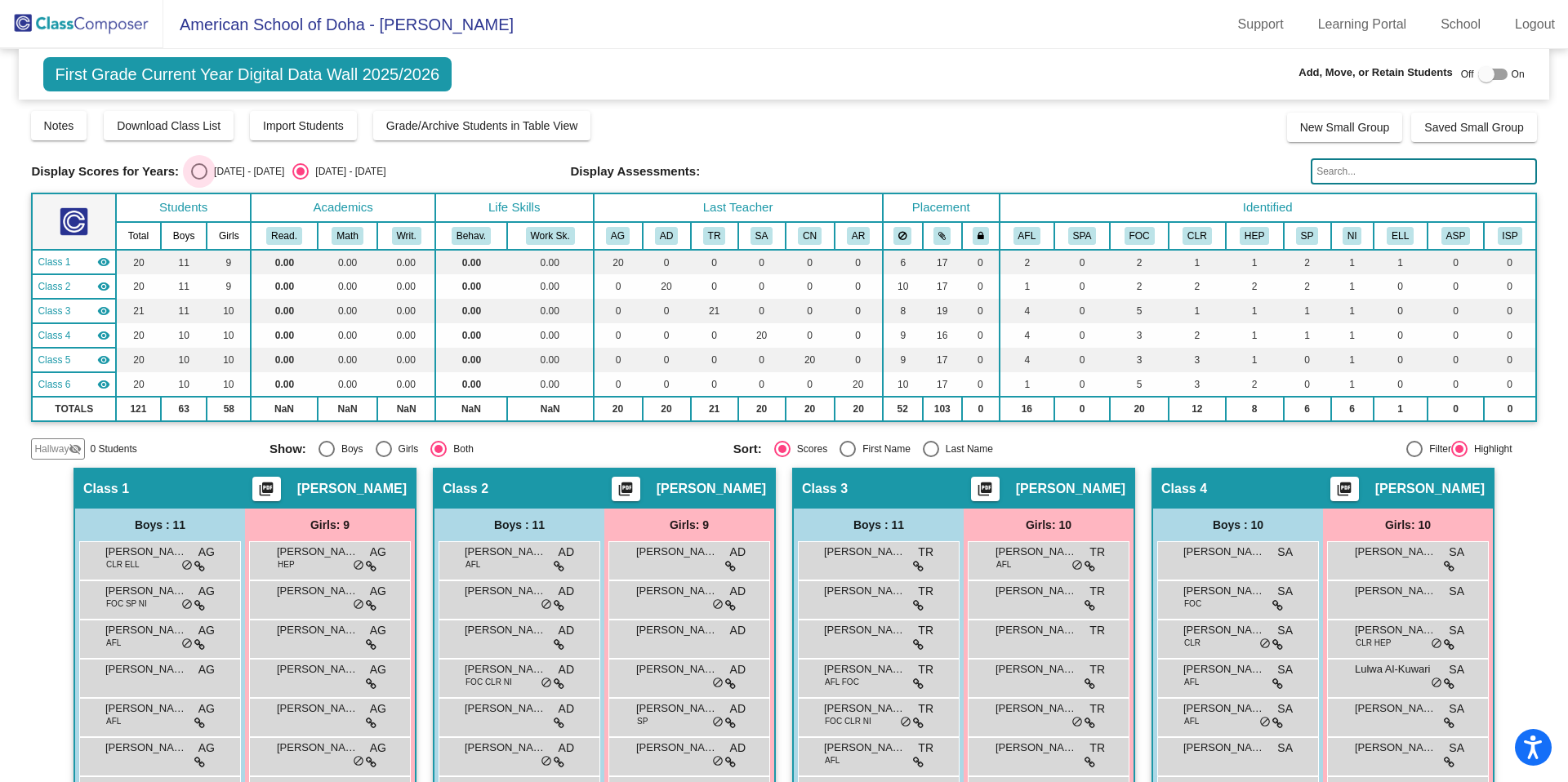
click at [197, 169] on div "Select an option" at bounding box center [199, 171] width 16 height 16
click at [198, 179] on input "[DATE] - [DATE]" at bounding box center [198, 179] width 1 height 1
radio input "true"
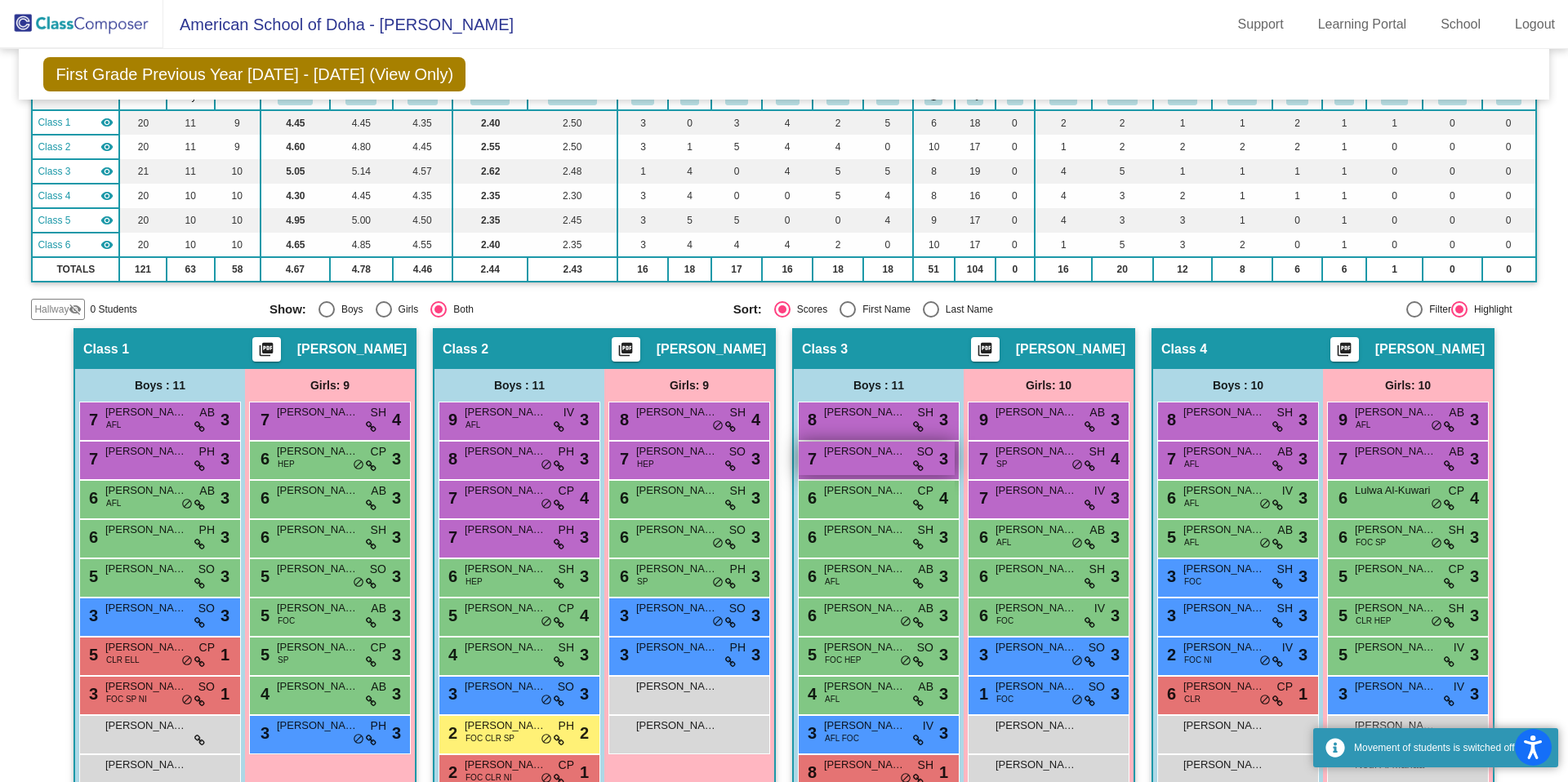
scroll to position [137, 0]
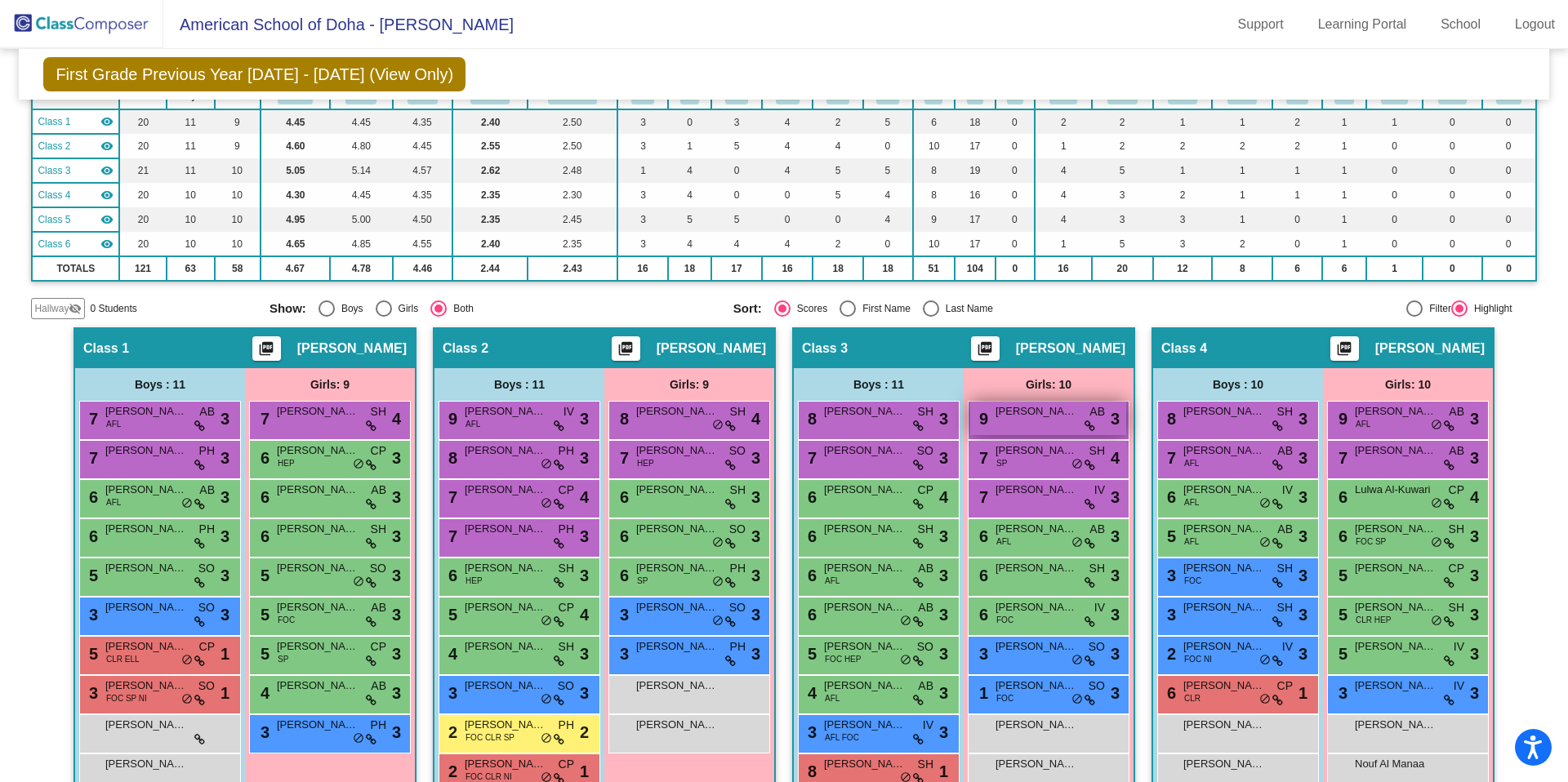
click at [1034, 418] on span "[PERSON_NAME]" at bounding box center [1037, 411] width 82 height 16
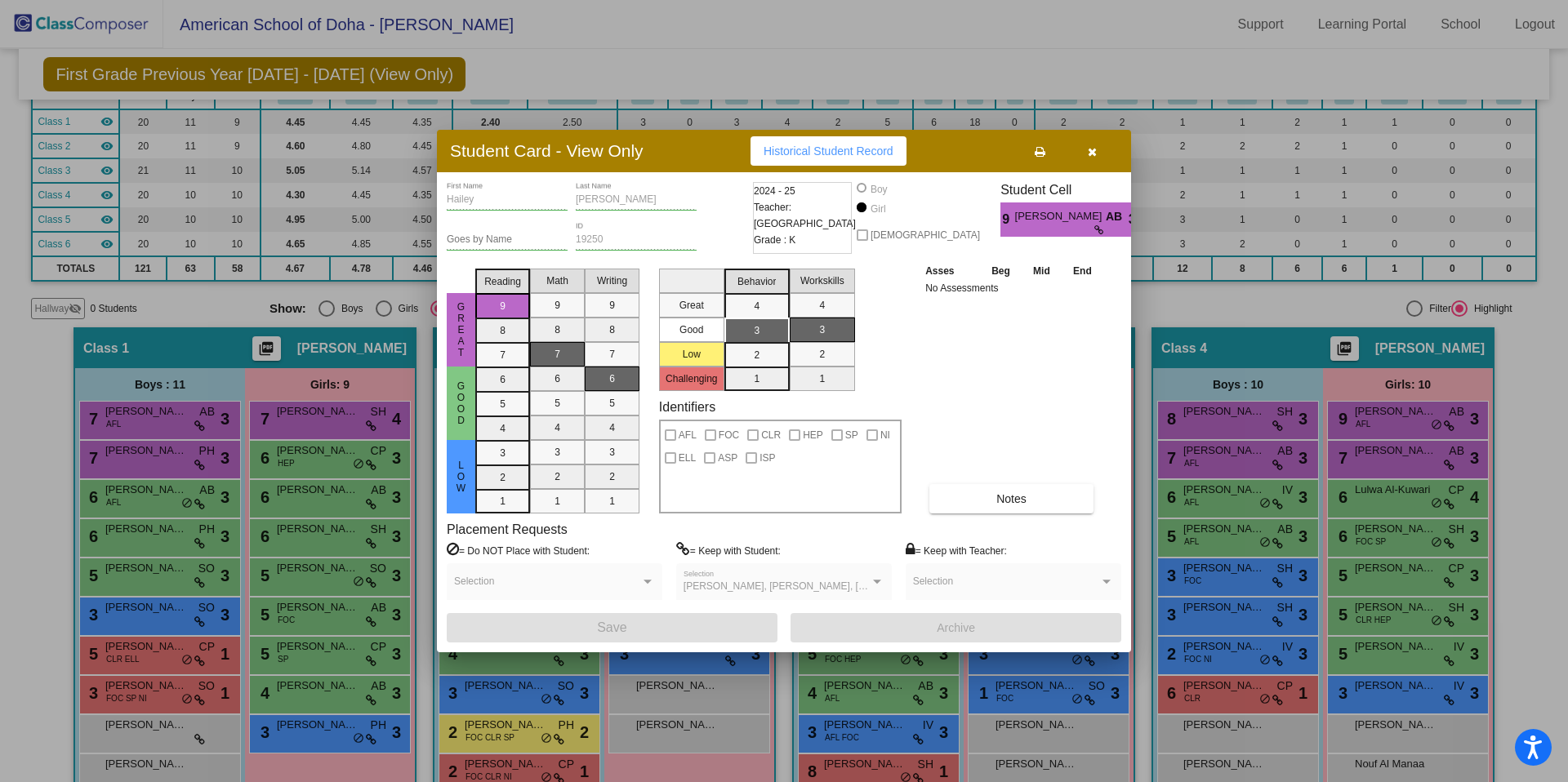
click at [794, 155] on span "Historical Student Record" at bounding box center [828, 150] width 130 height 13
drag, startPoint x: 1094, startPoint y: 156, endPoint x: 1072, endPoint y: 224, distance: 71.5
click at [1094, 156] on icon "button" at bounding box center [1093, 151] width 9 height 11
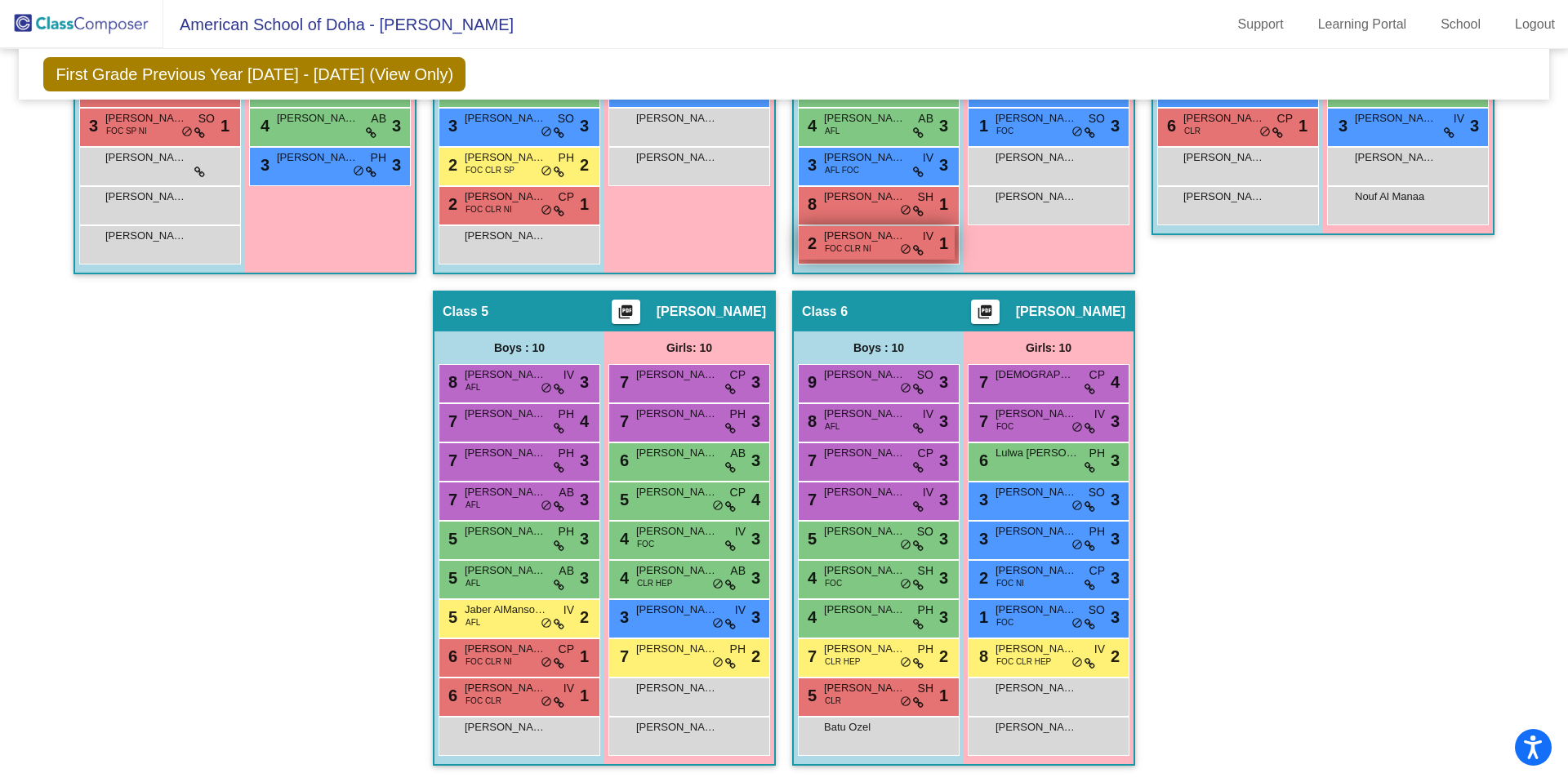
scroll to position [705, 0]
click at [850, 696] on div "5 [PERSON_NAME] CLR SH lock do_not_disturb_alt 1" at bounding box center [876, 694] width 156 height 33
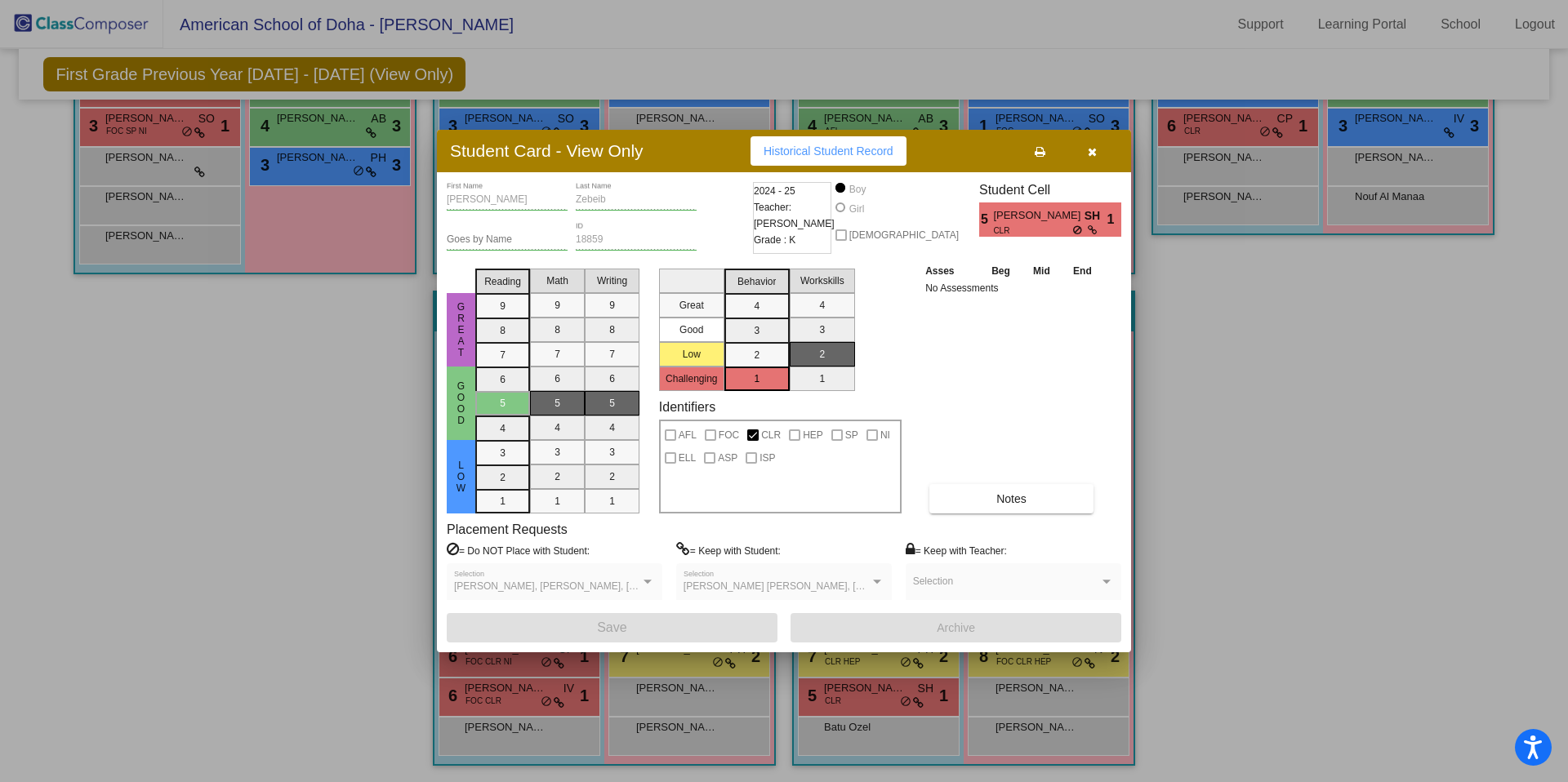
click at [823, 156] on span "Historical Student Record" at bounding box center [828, 150] width 130 height 13
click at [1097, 150] on button "button" at bounding box center [1092, 150] width 52 height 30
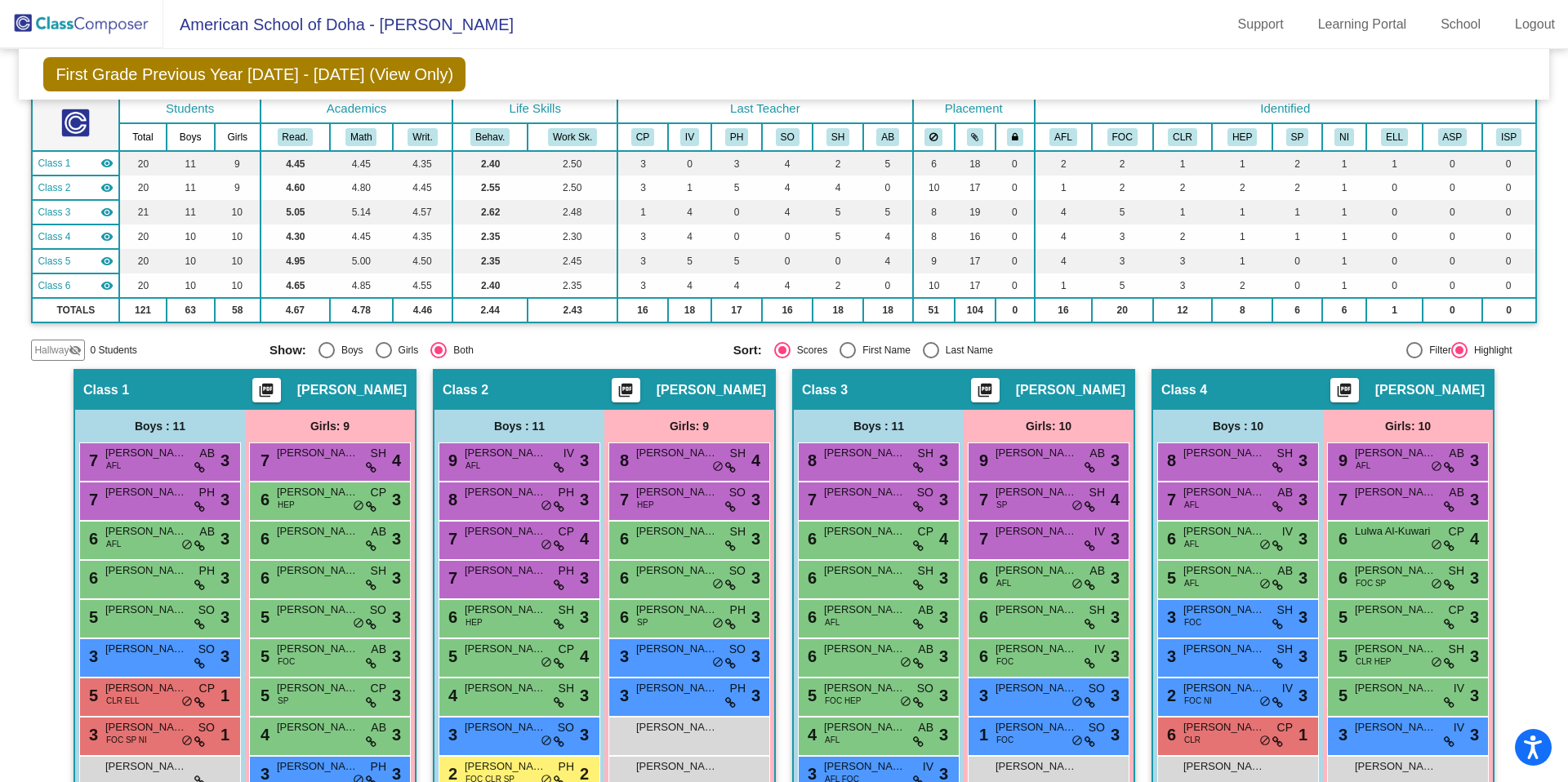
scroll to position [0, 0]
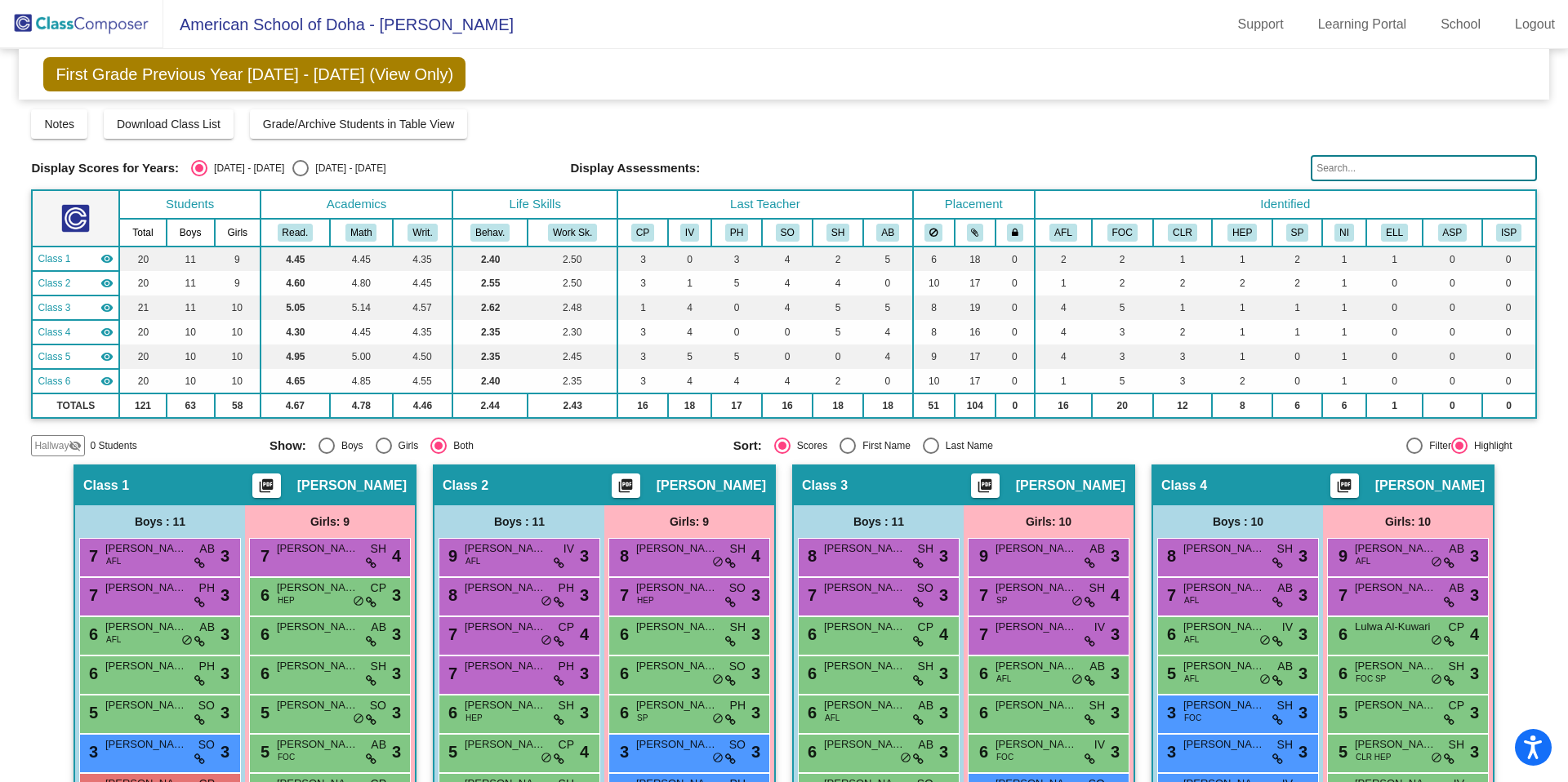
click at [112, 17] on img at bounding box center [82, 24] width 163 height 48
